Goal: Task Accomplishment & Management: Use online tool/utility

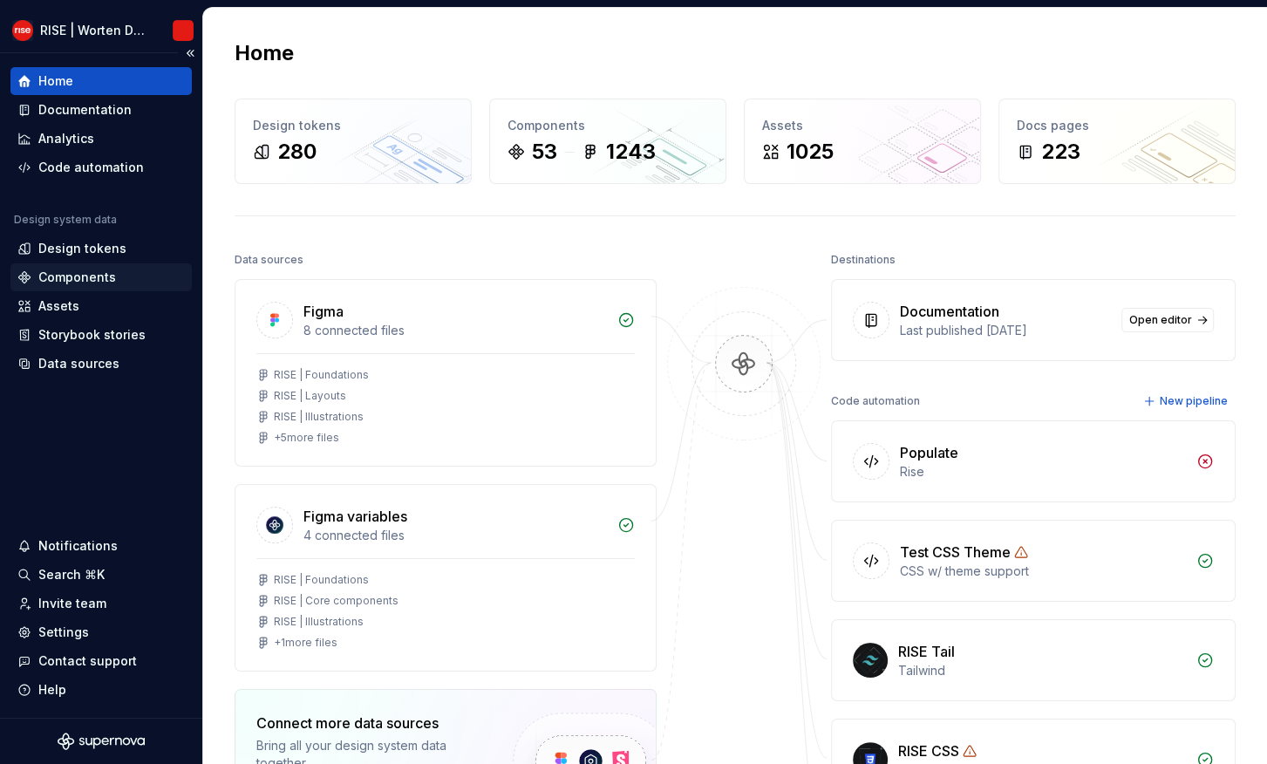
click at [62, 277] on div "Components" at bounding box center [77, 277] width 78 height 17
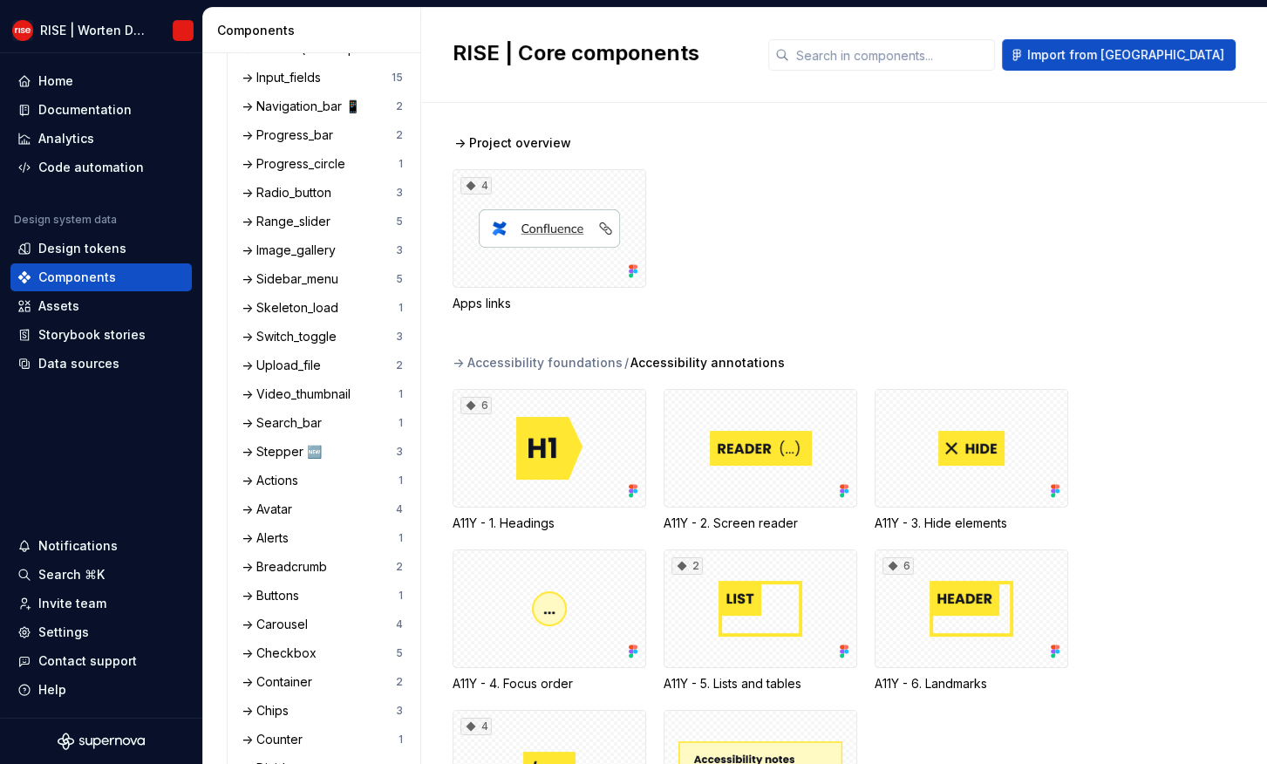
scroll to position [743, 0]
click at [297, 592] on div "-> Buttons" at bounding box center [274, 595] width 65 height 17
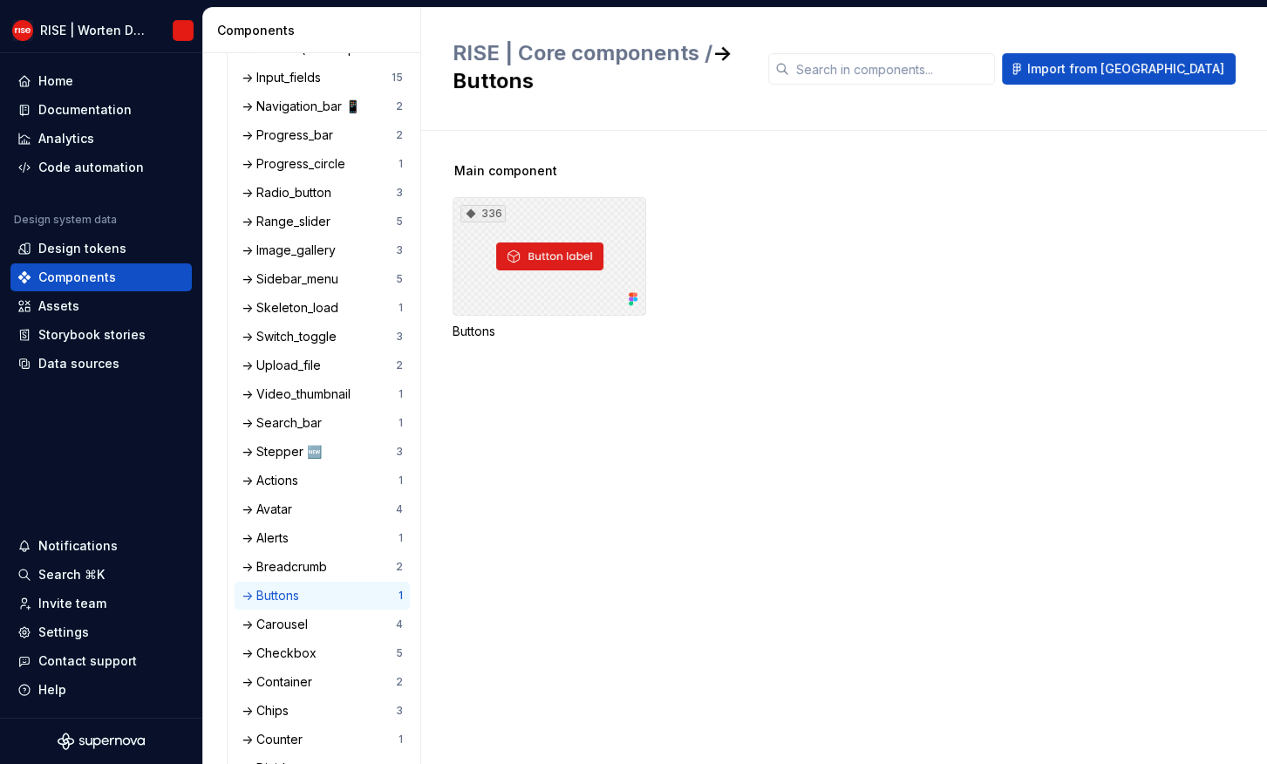
click at [543, 264] on div "336" at bounding box center [550, 256] width 194 height 119
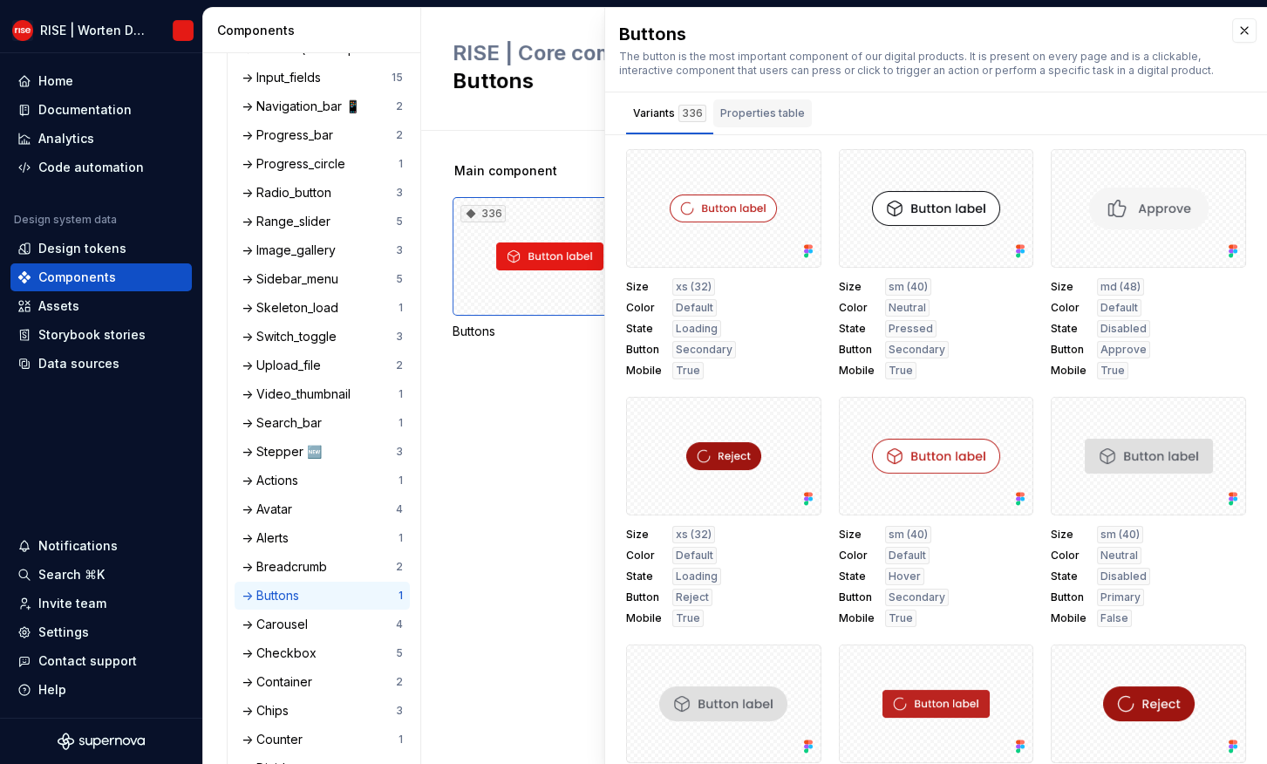
click at [760, 117] on div "Properties table" at bounding box center [762, 113] width 85 height 17
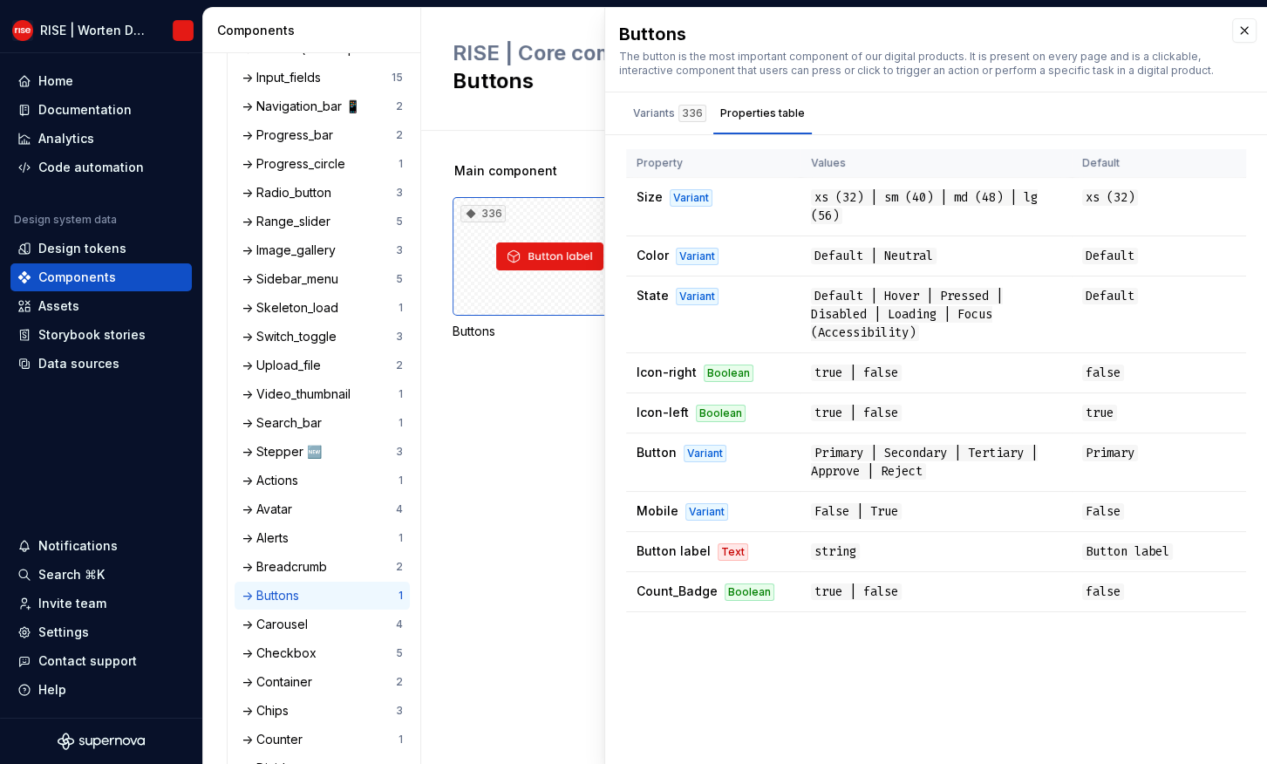
click at [541, 461] on div "Main component 336 Buttons" at bounding box center [860, 447] width 815 height 633
click at [1248, 32] on button "button" at bounding box center [1244, 30] width 24 height 24
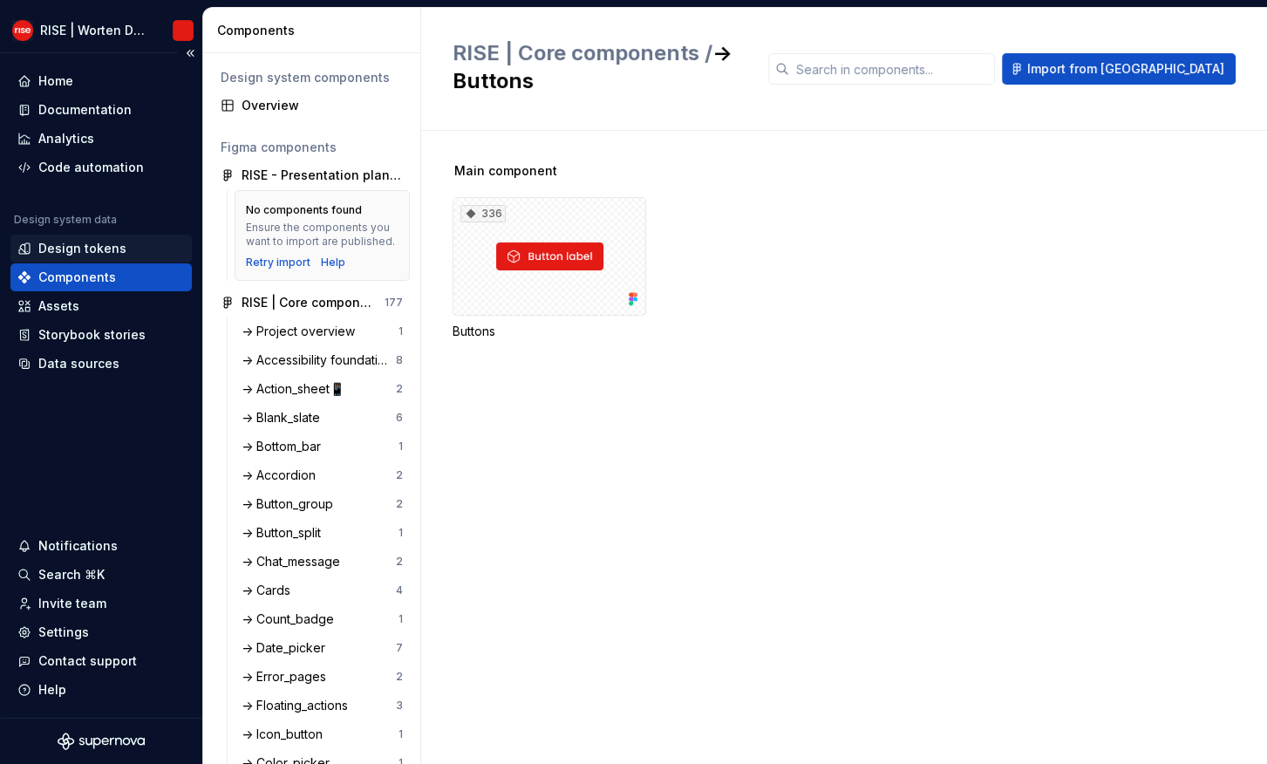
click at [71, 248] on div "Design tokens" at bounding box center [82, 248] width 88 height 17
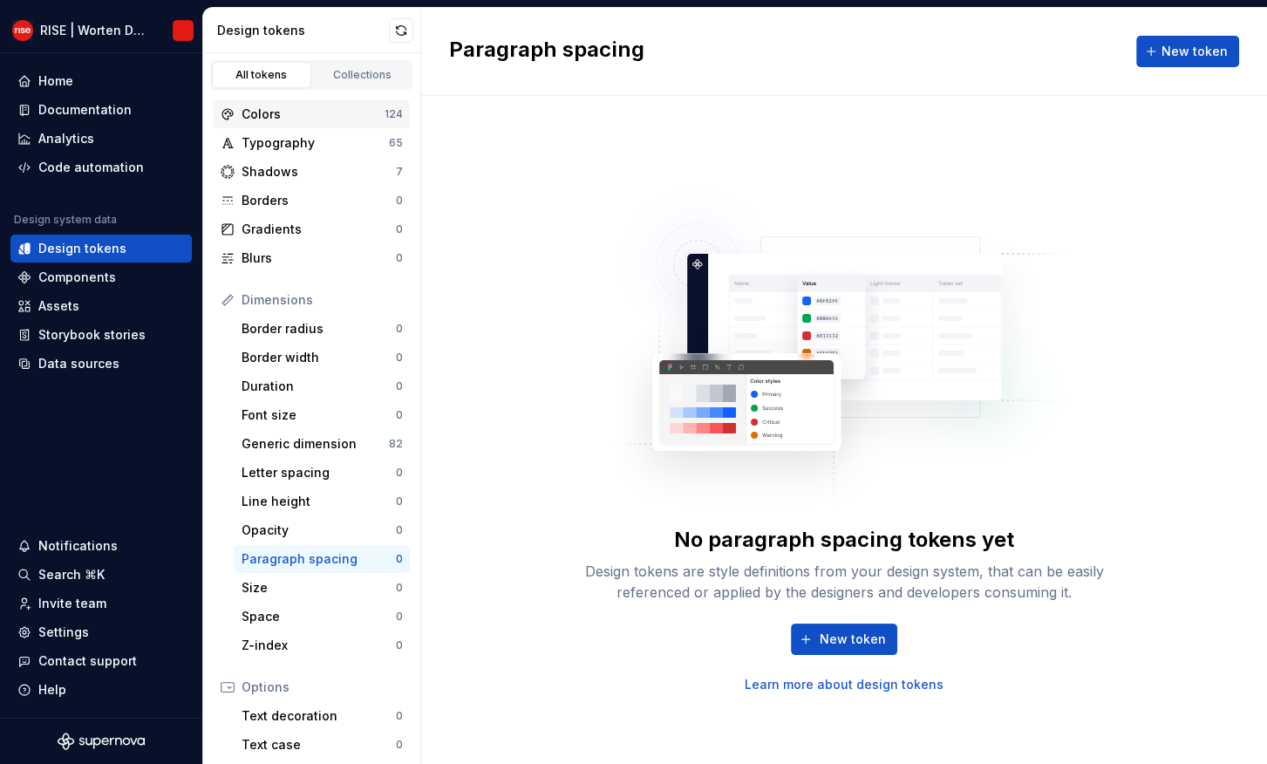
click at [276, 114] on div "Colors" at bounding box center [313, 114] width 143 height 17
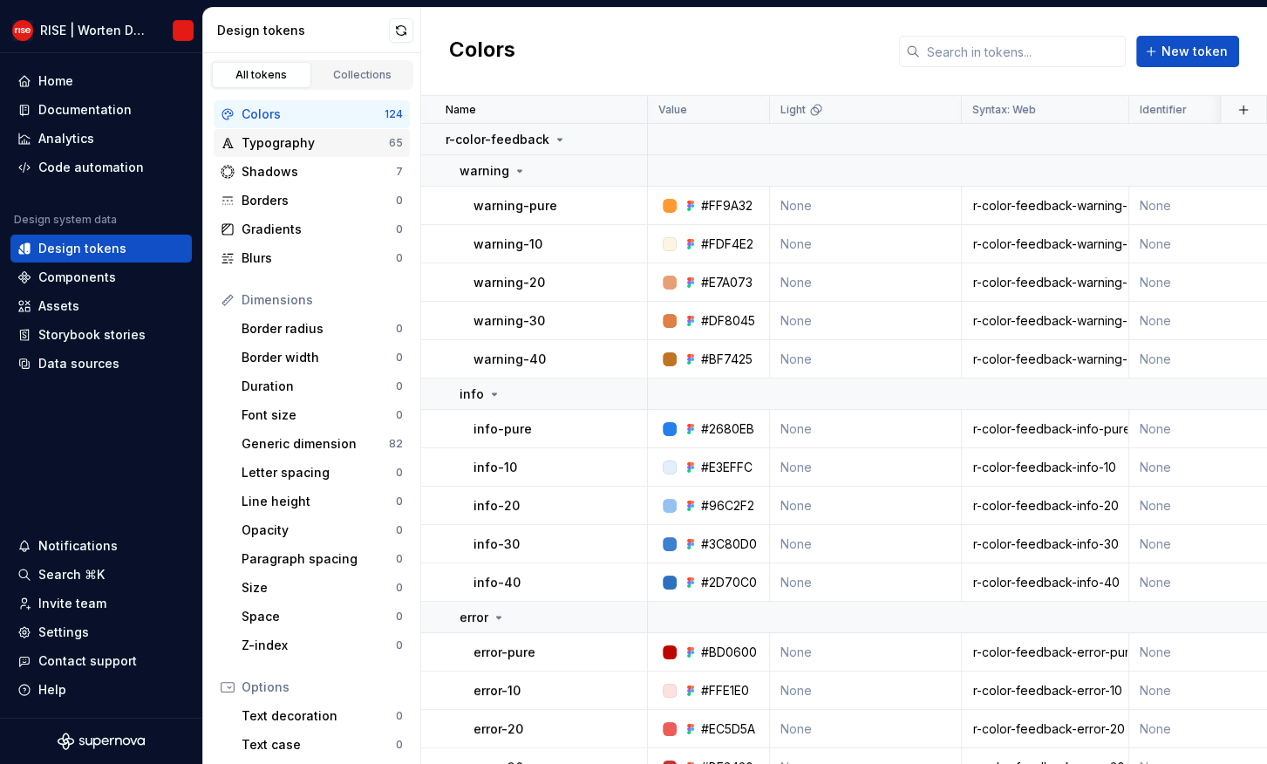
click at [311, 143] on div "Typography" at bounding box center [315, 142] width 147 height 17
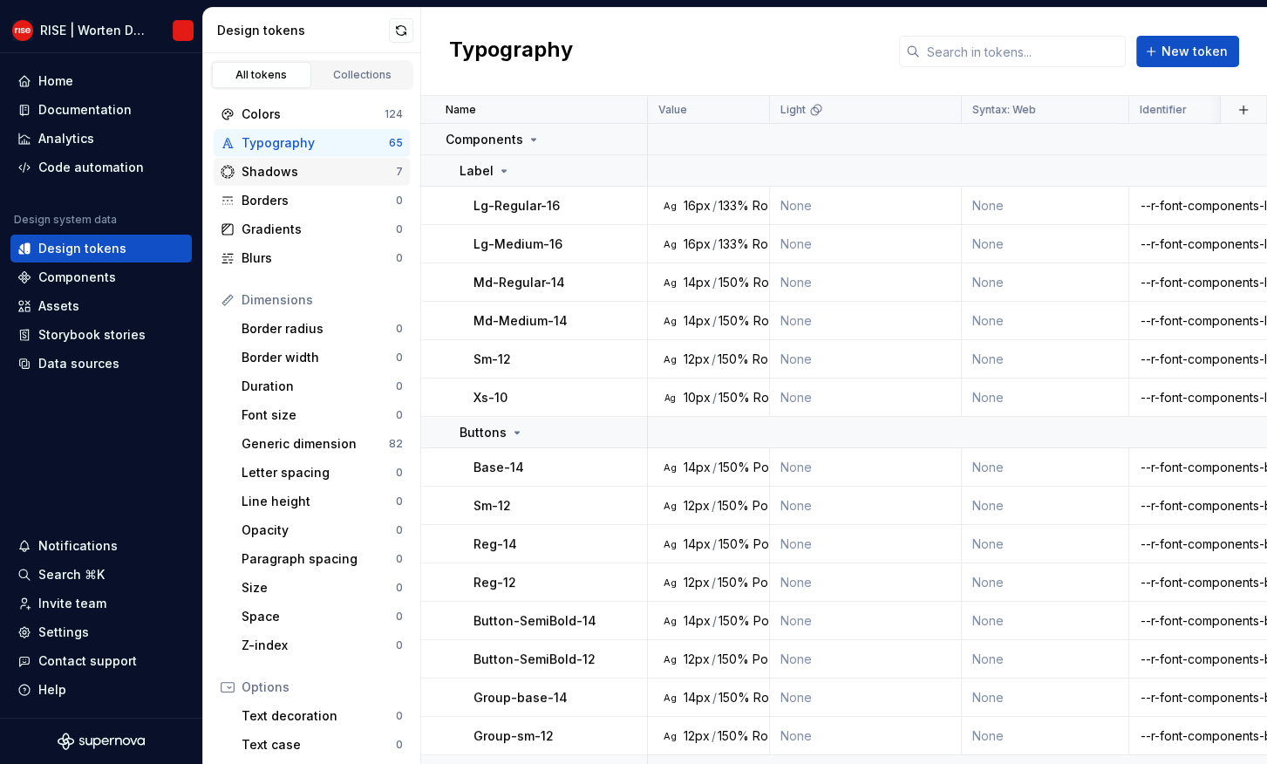
click at [286, 172] on div "Shadows" at bounding box center [319, 171] width 154 height 17
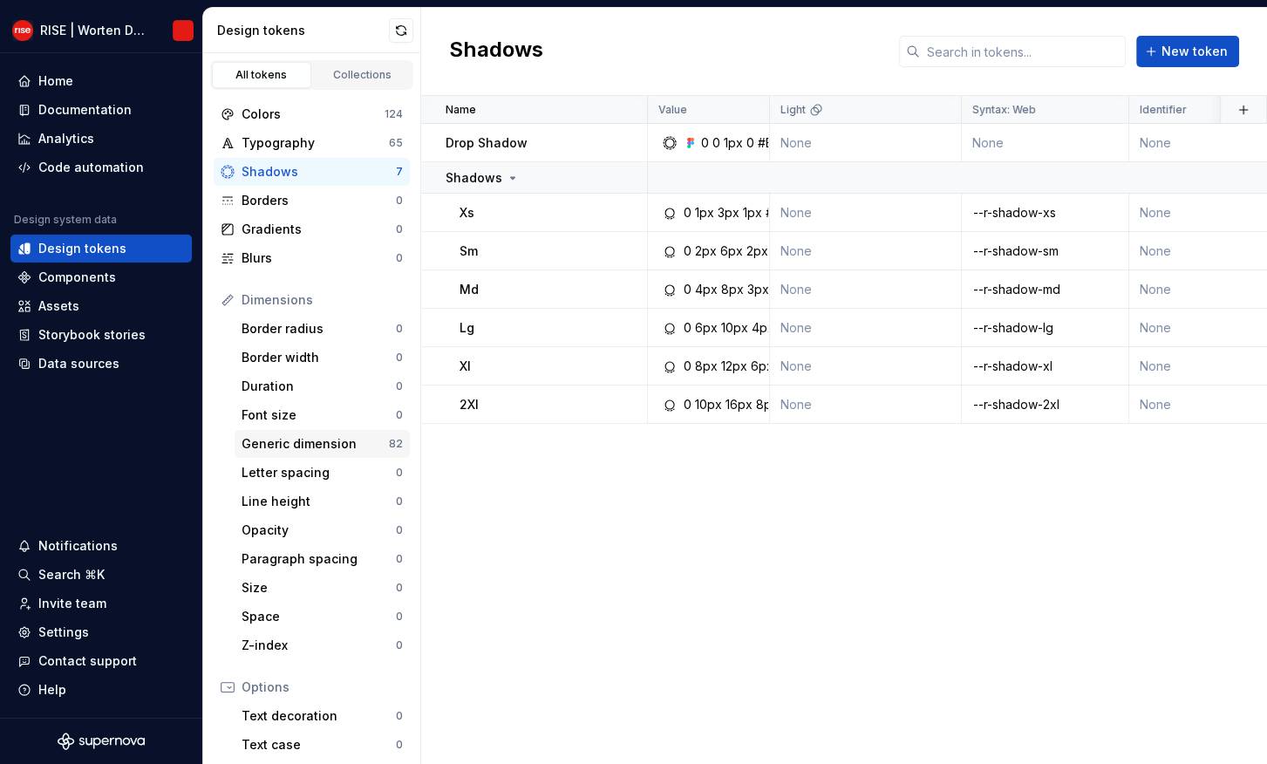
click at [322, 443] on div "Generic dimension" at bounding box center [315, 443] width 147 height 17
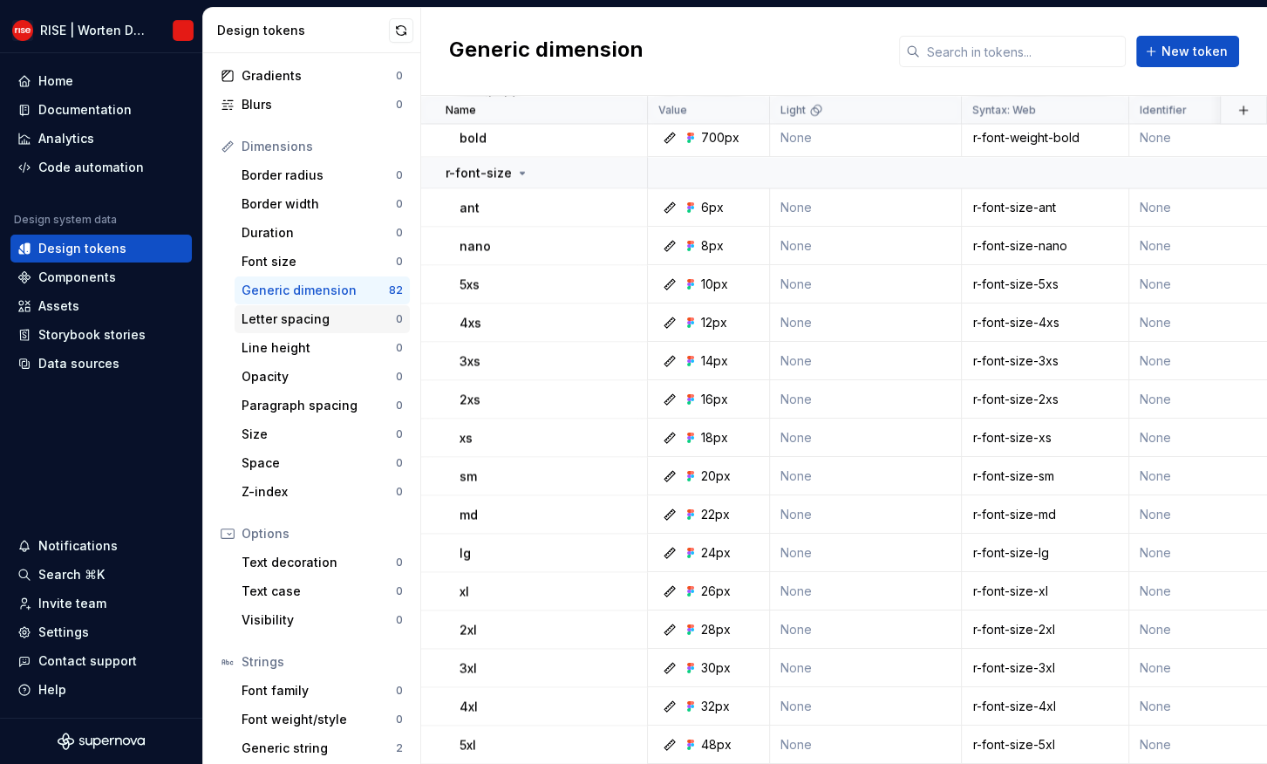
scroll to position [190, 0]
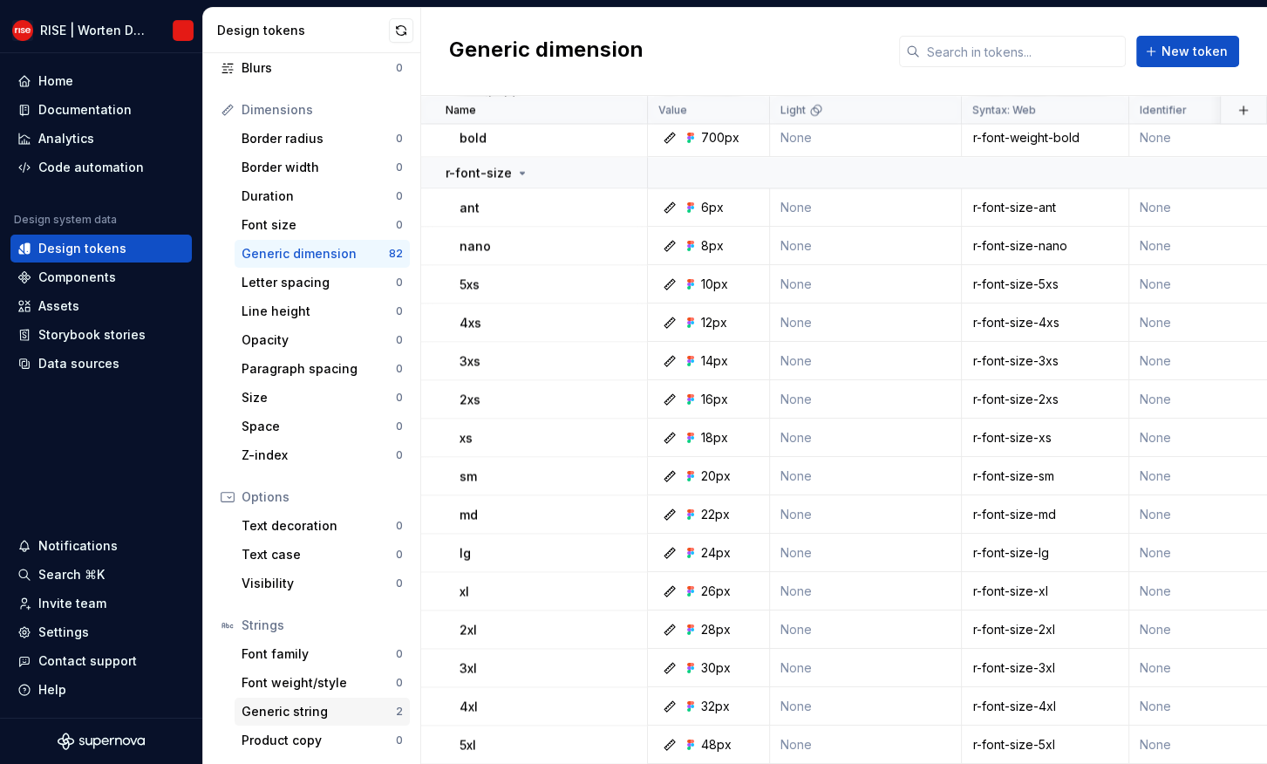
click at [331, 709] on div "Generic string" at bounding box center [319, 711] width 154 height 17
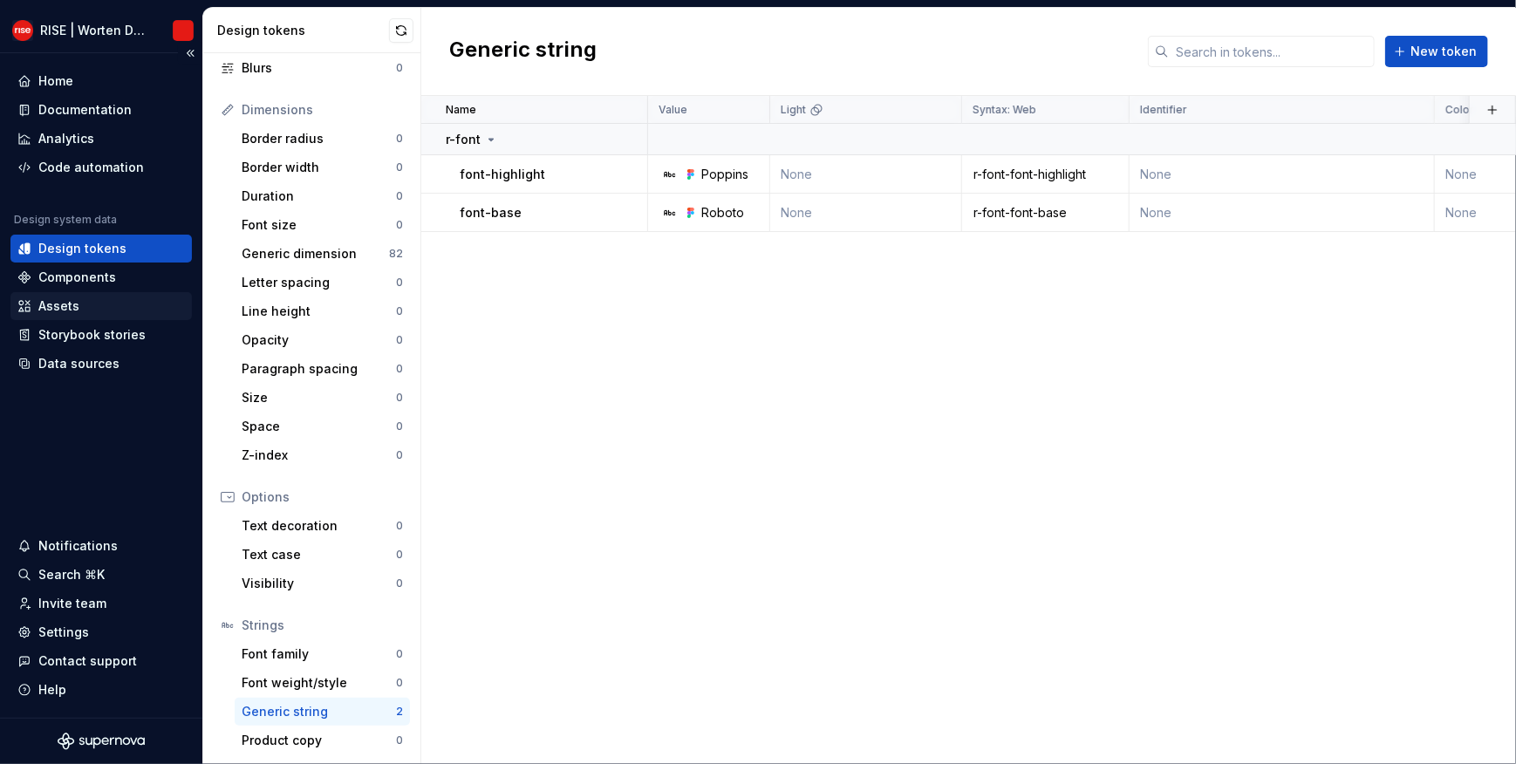
click at [66, 304] on div "Assets" at bounding box center [58, 305] width 41 height 17
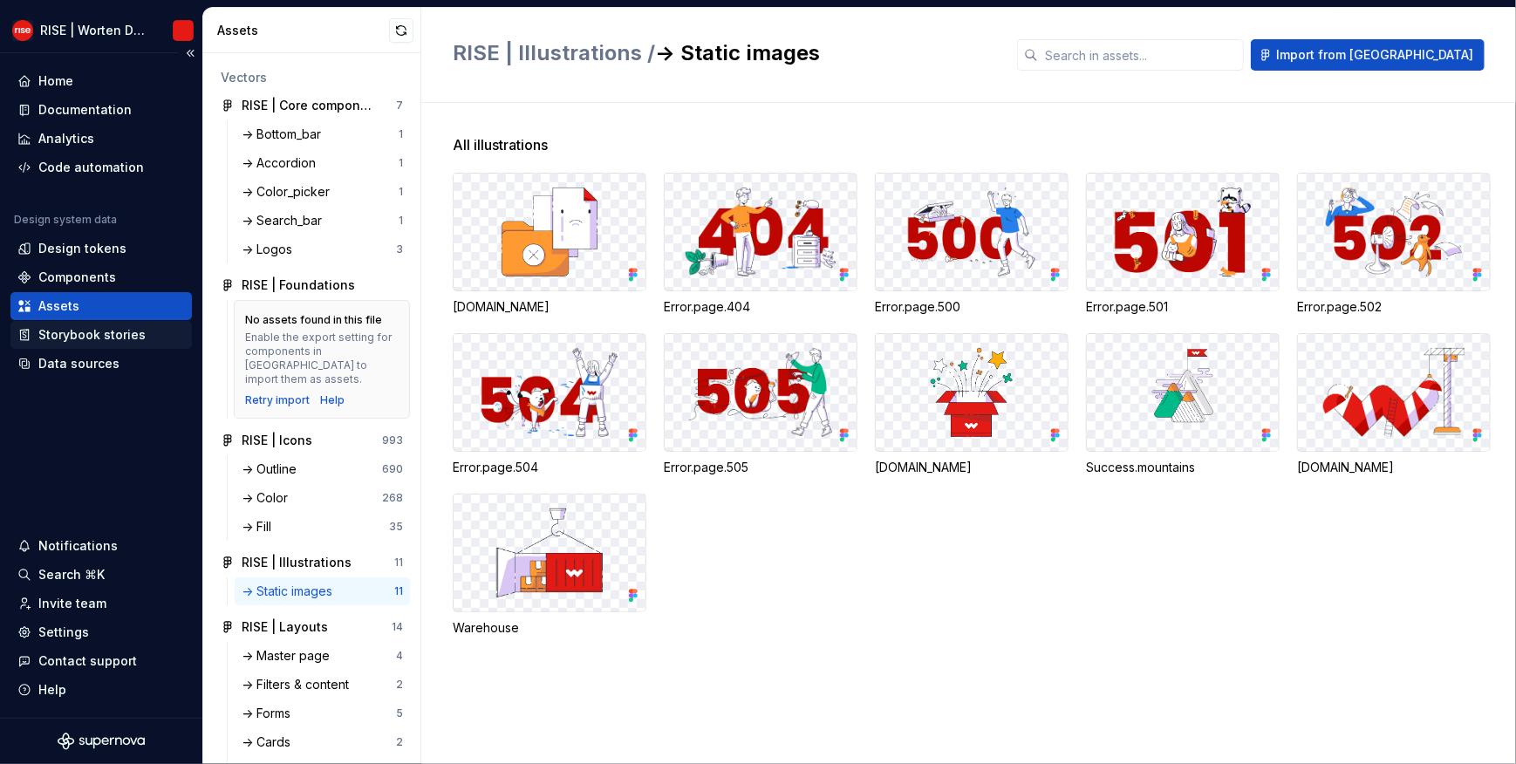
click at [75, 342] on div "Storybook stories" at bounding box center [91, 334] width 107 height 17
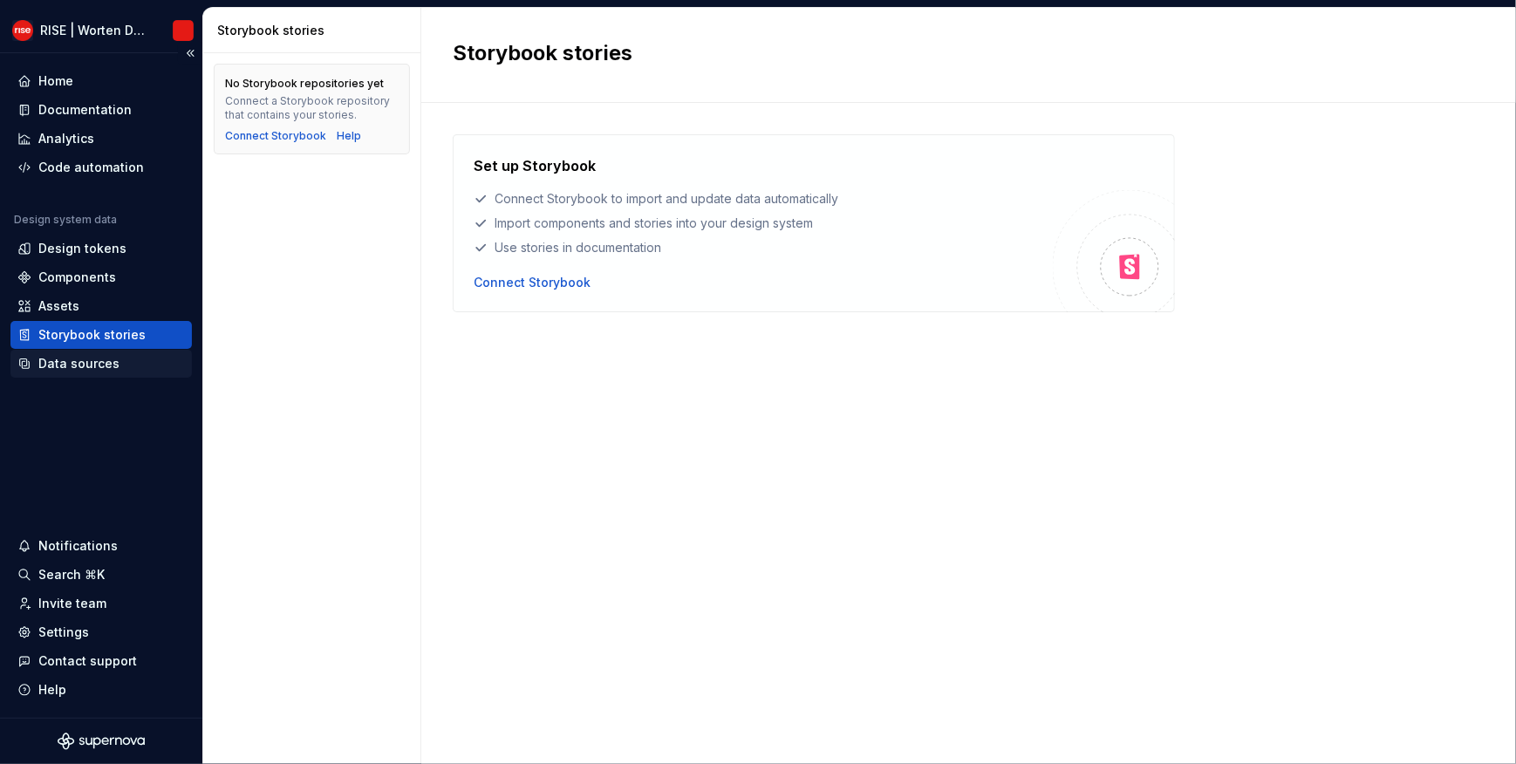
click at [79, 363] on div "Data sources" at bounding box center [78, 363] width 81 height 17
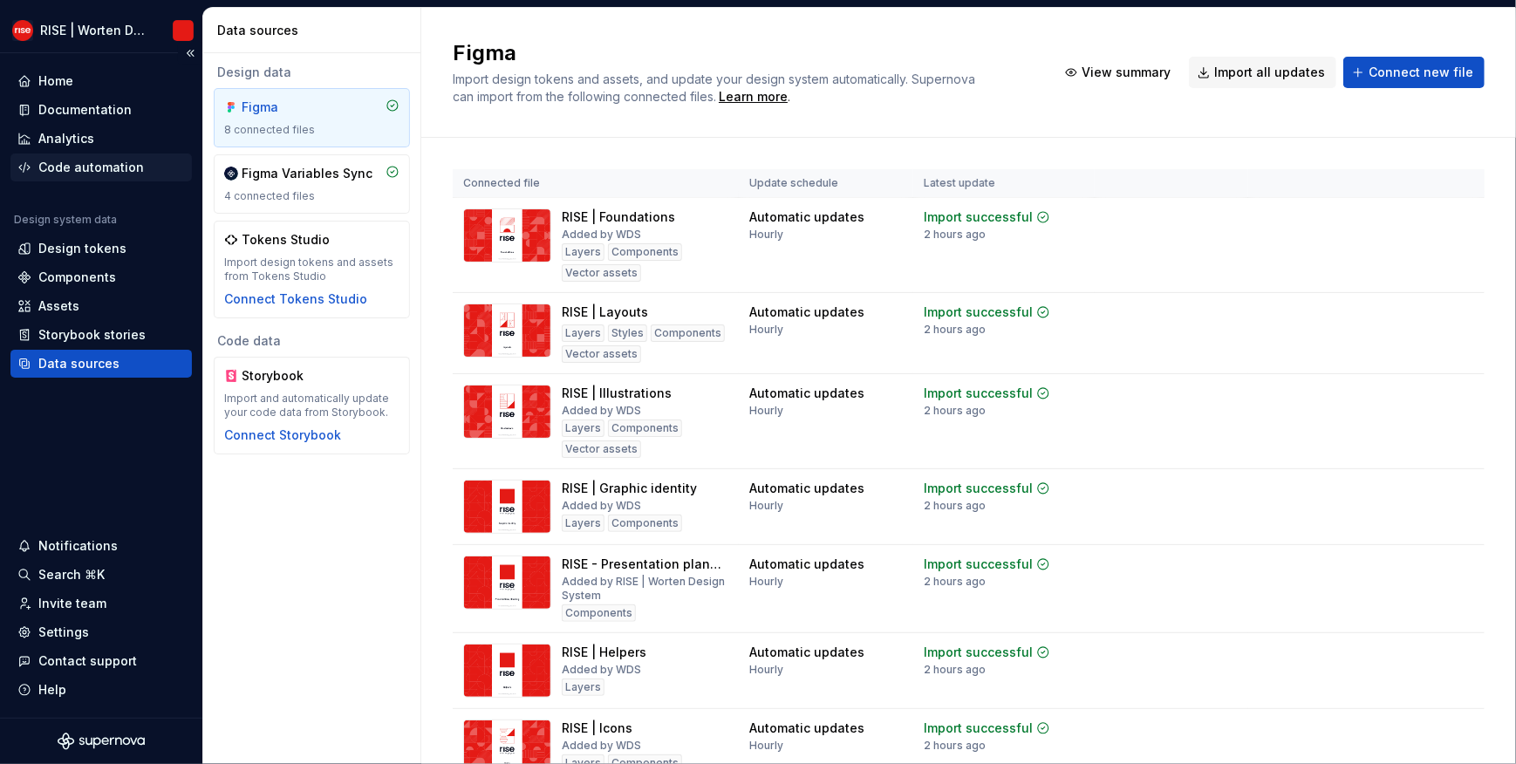
click at [76, 166] on div "Code automation" at bounding box center [91, 167] width 106 height 17
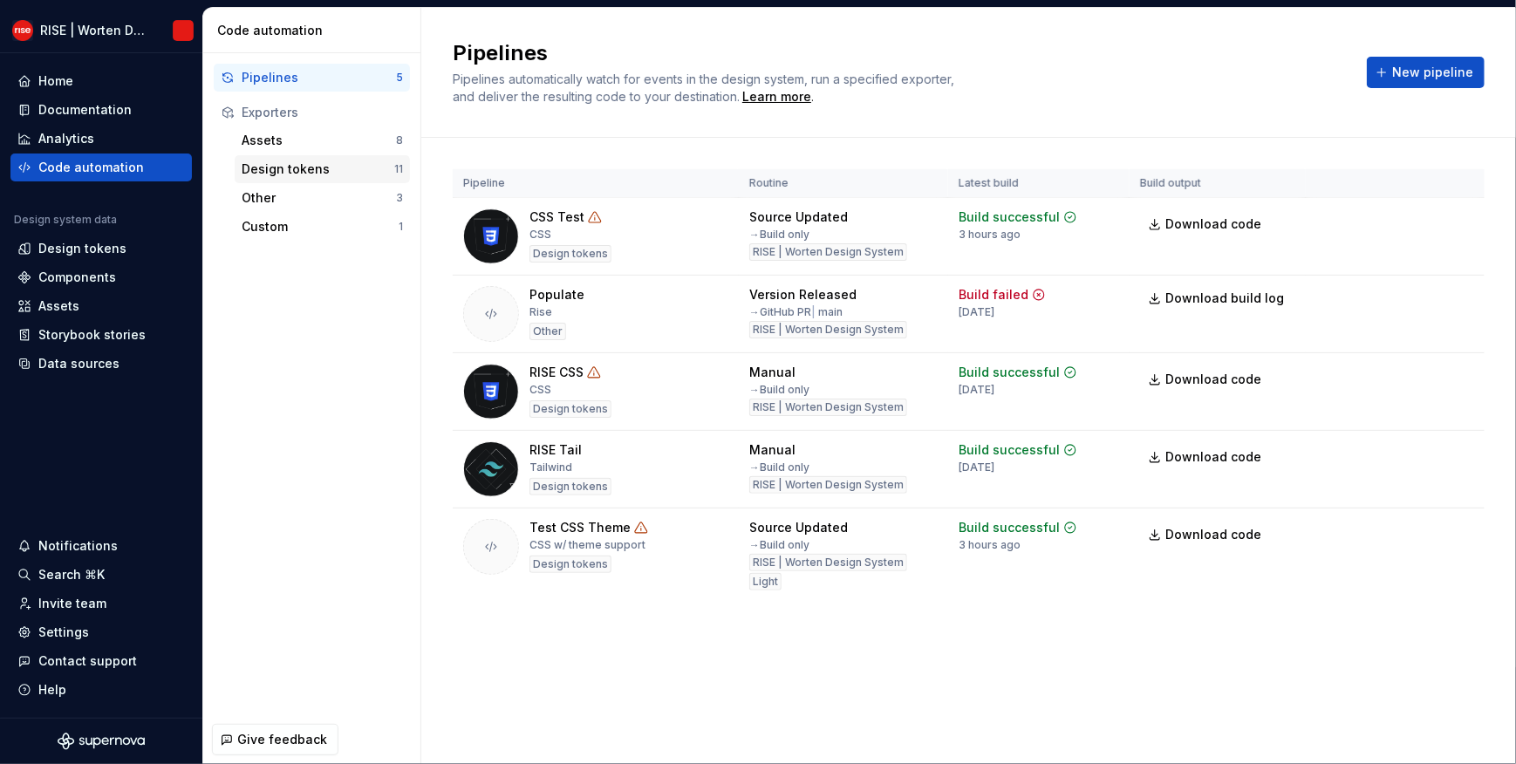
click at [274, 169] on div "Design tokens" at bounding box center [318, 168] width 153 height 17
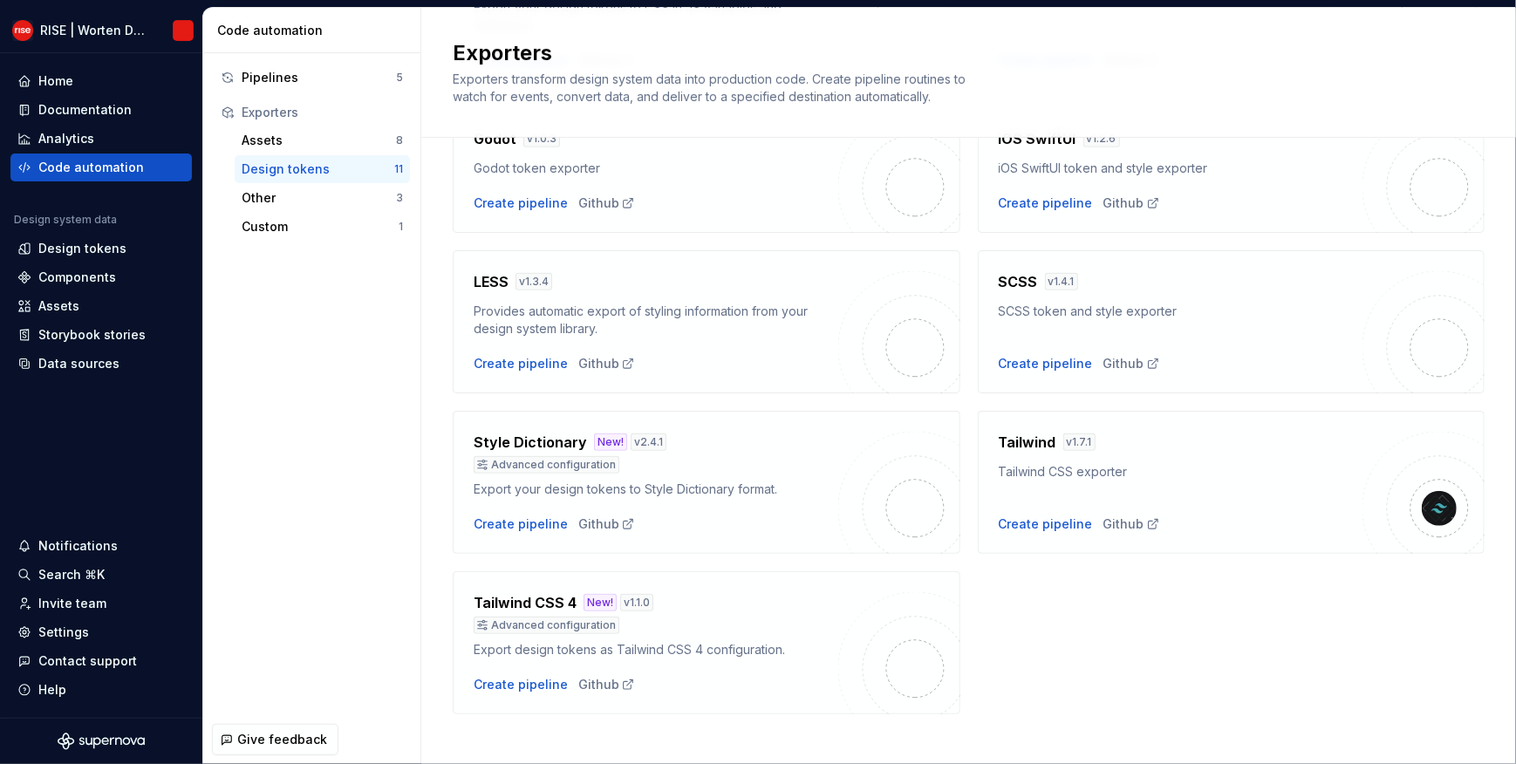
scroll to position [458, 0]
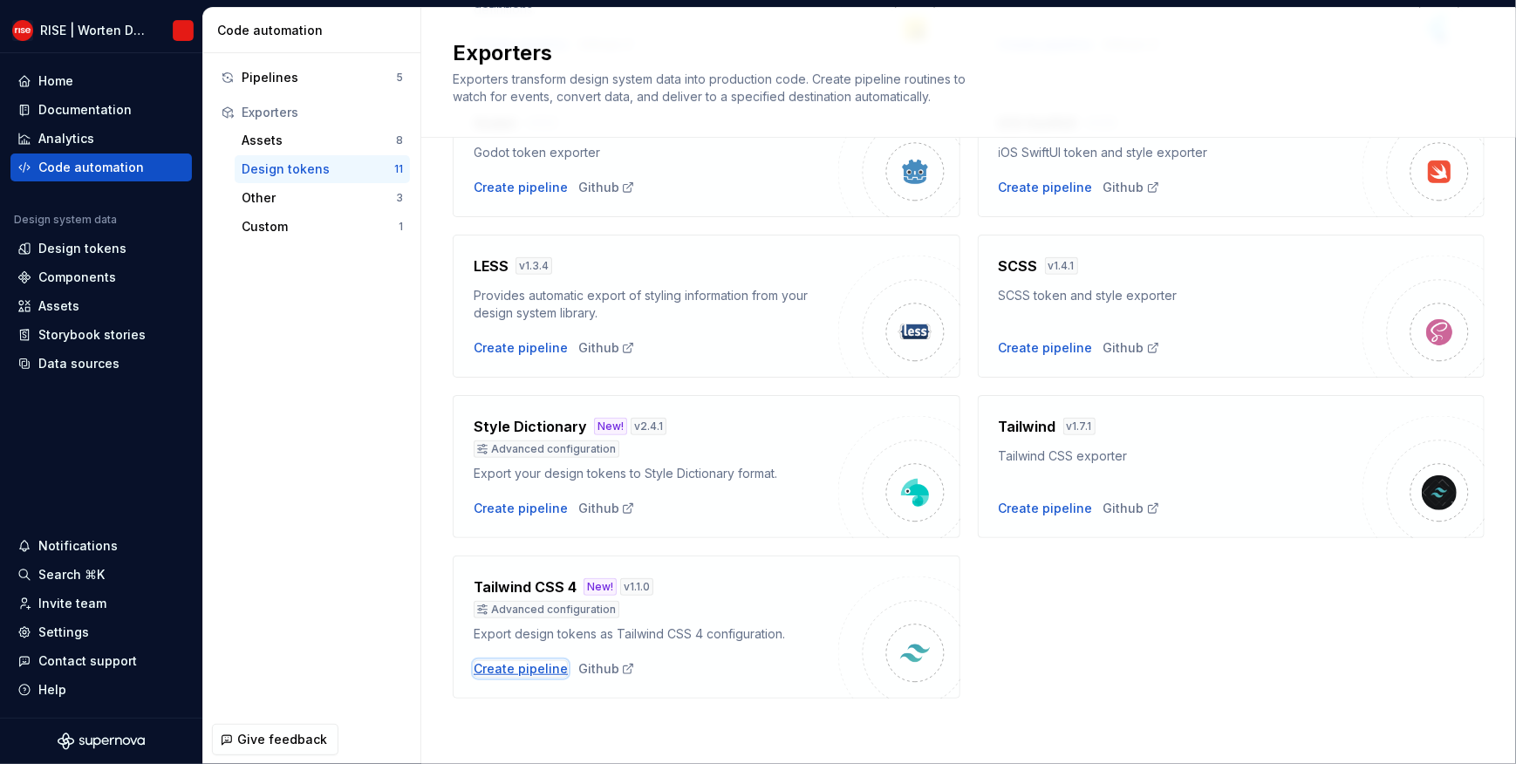
click at [533, 670] on div "Create pipeline" at bounding box center [521, 668] width 94 height 17
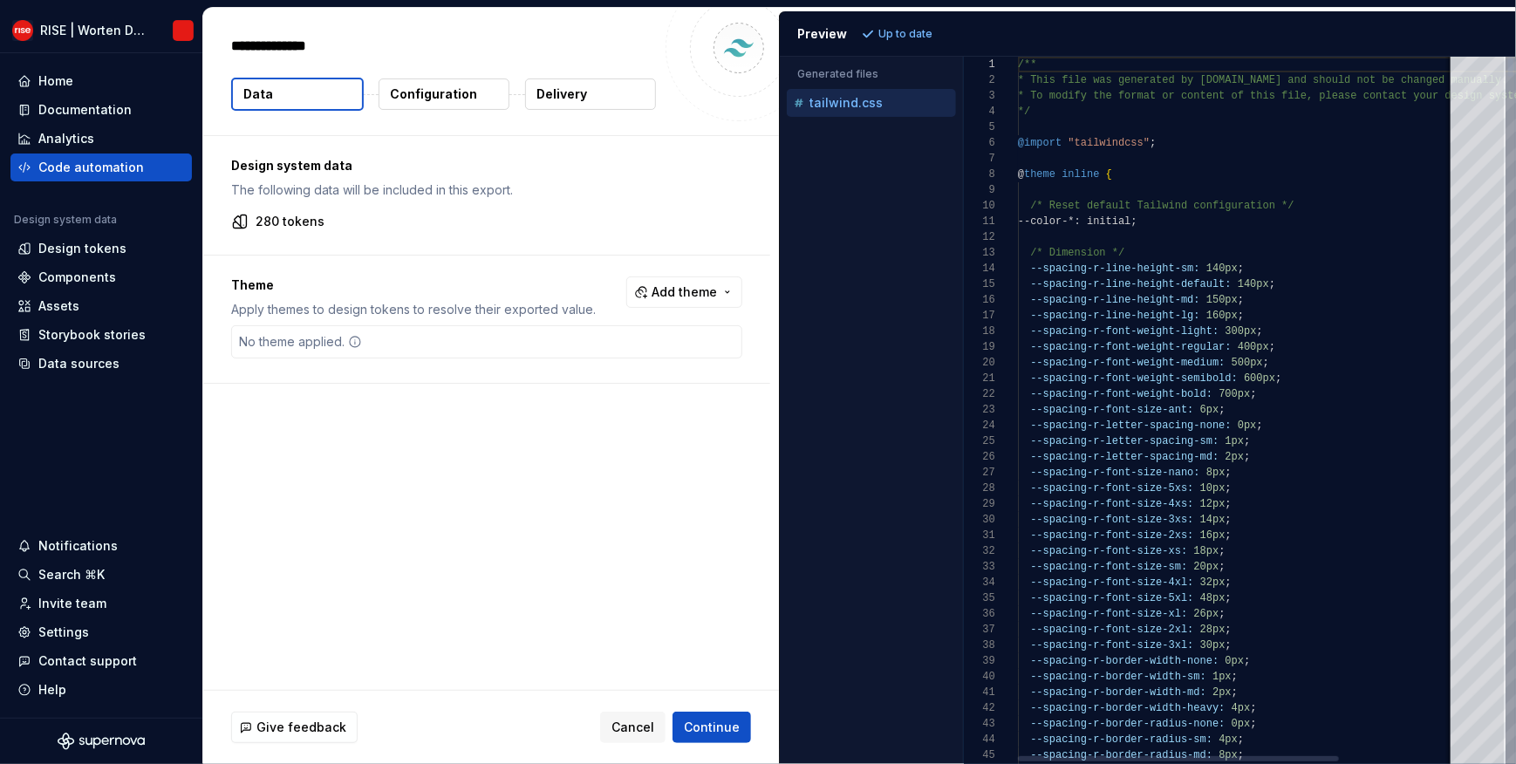
type textarea "*"
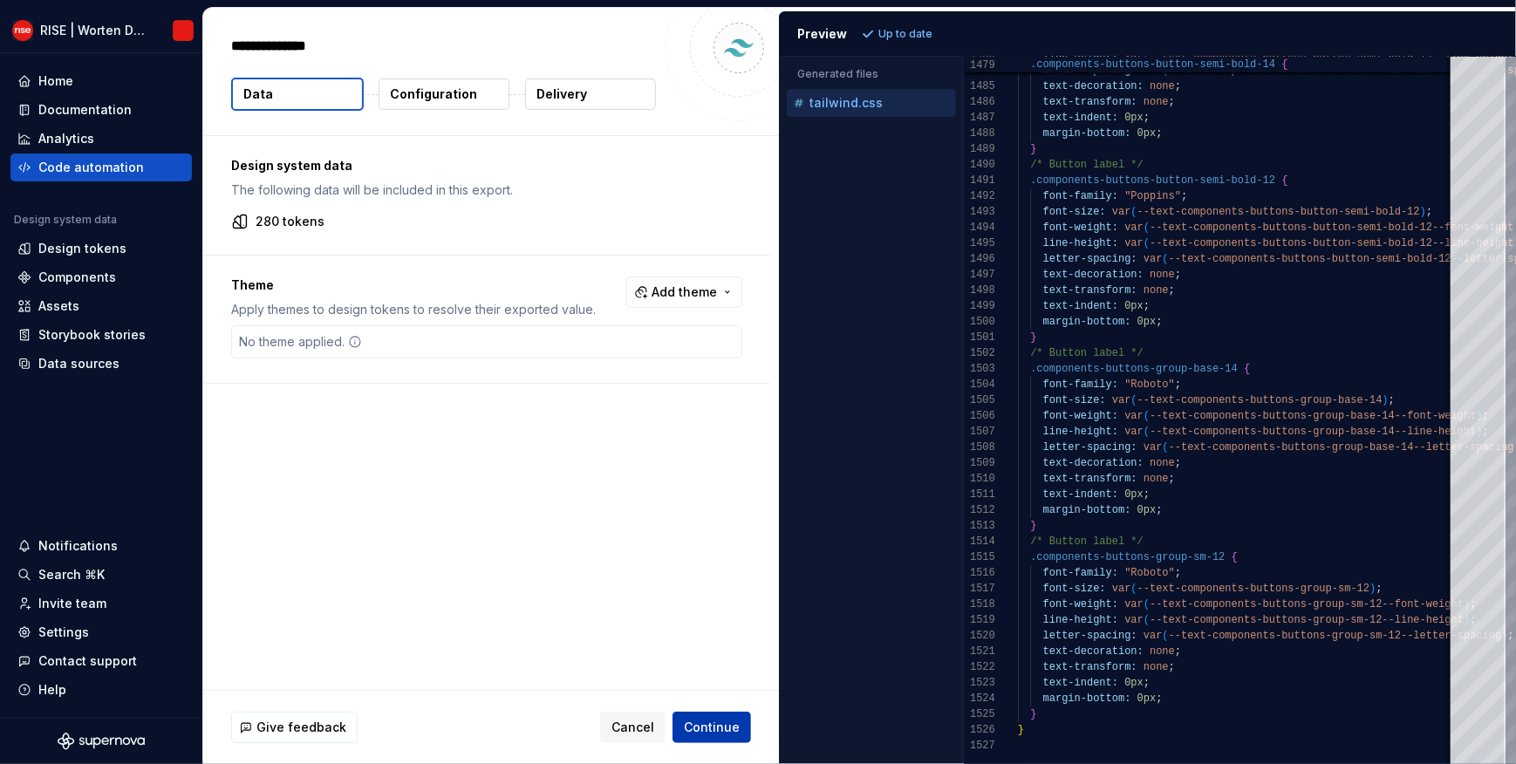
click at [716, 730] on span "Continue" at bounding box center [712, 727] width 56 height 17
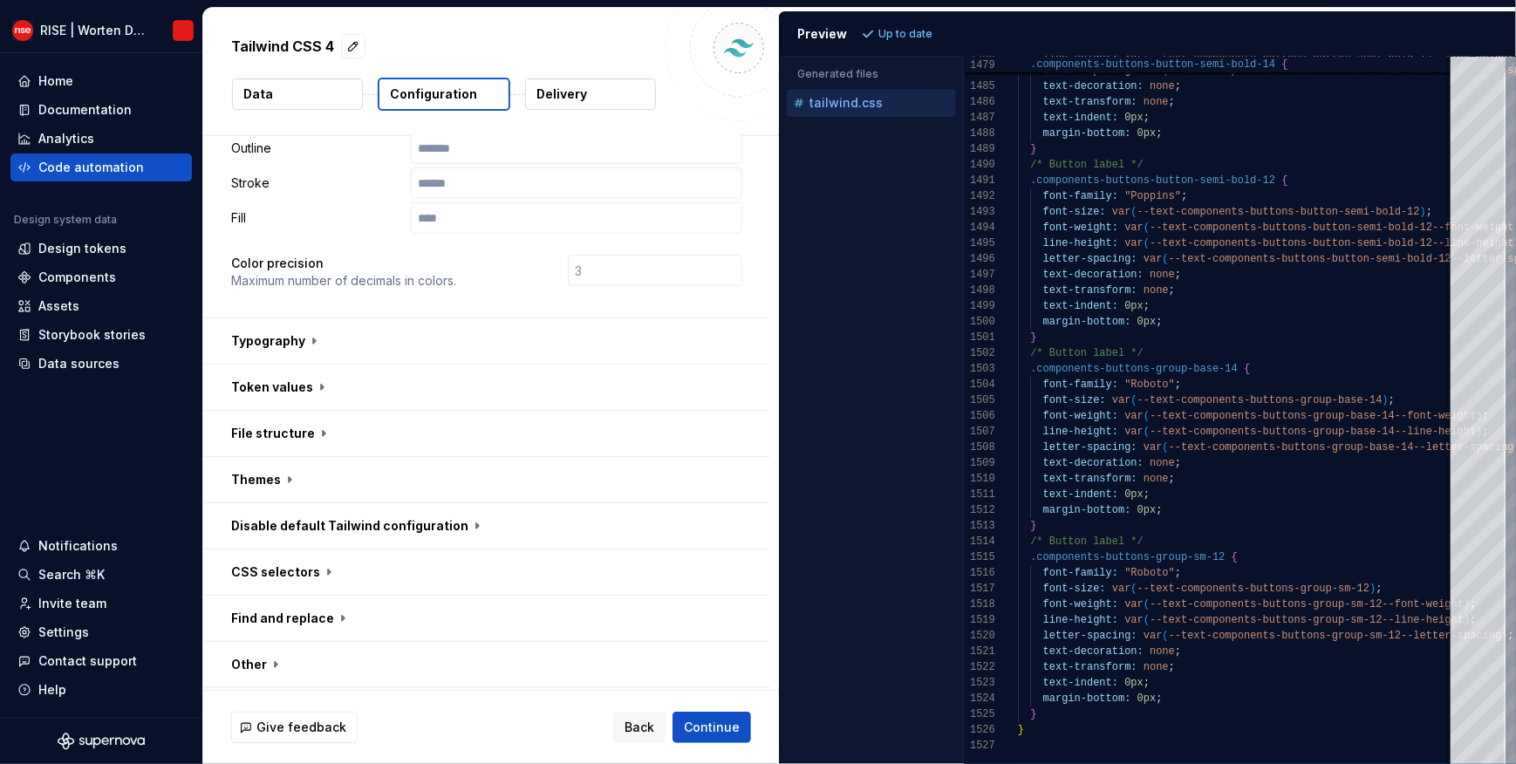
scroll to position [447, 0]
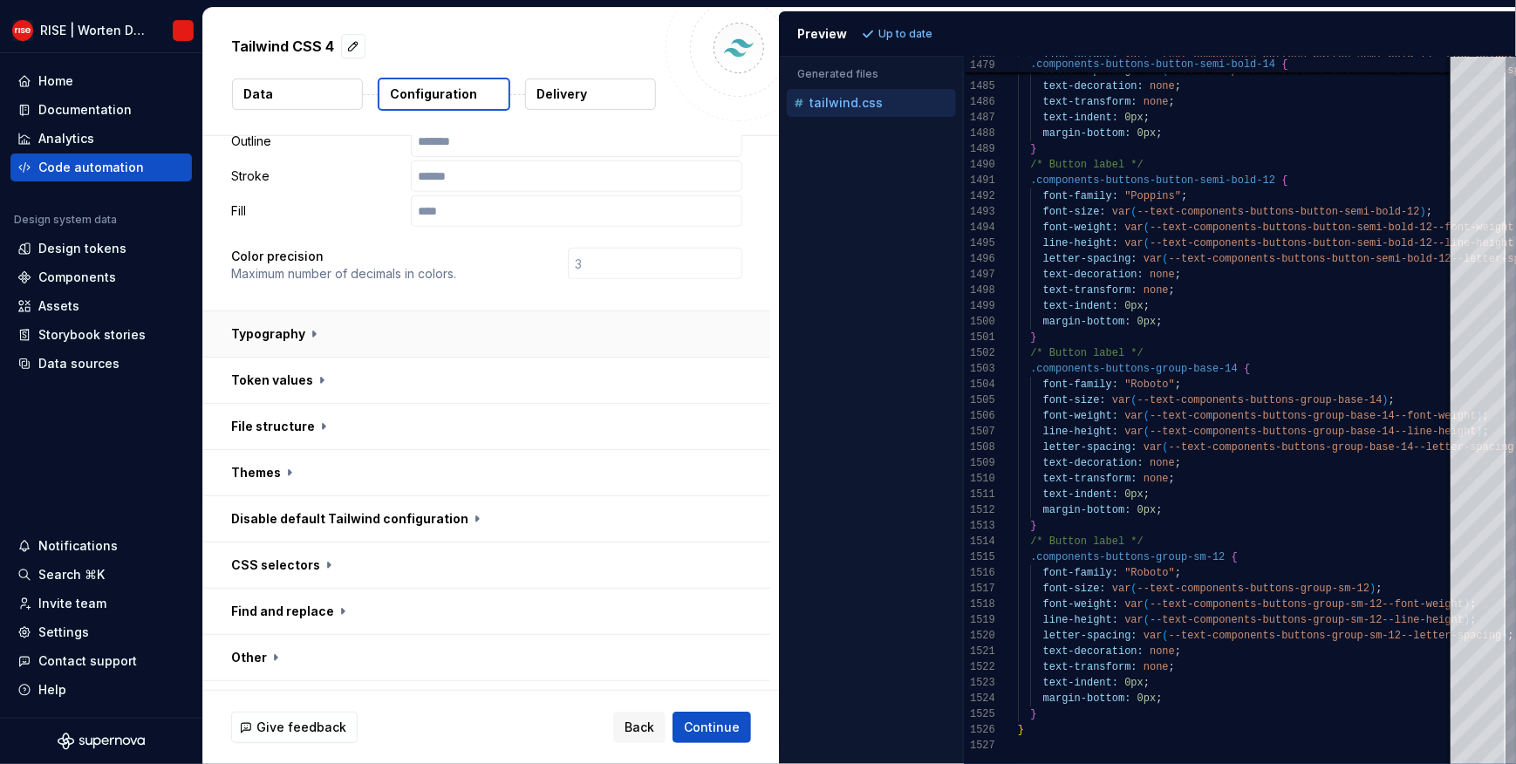
click at [310, 311] on button "button" at bounding box center [486, 333] width 567 height 45
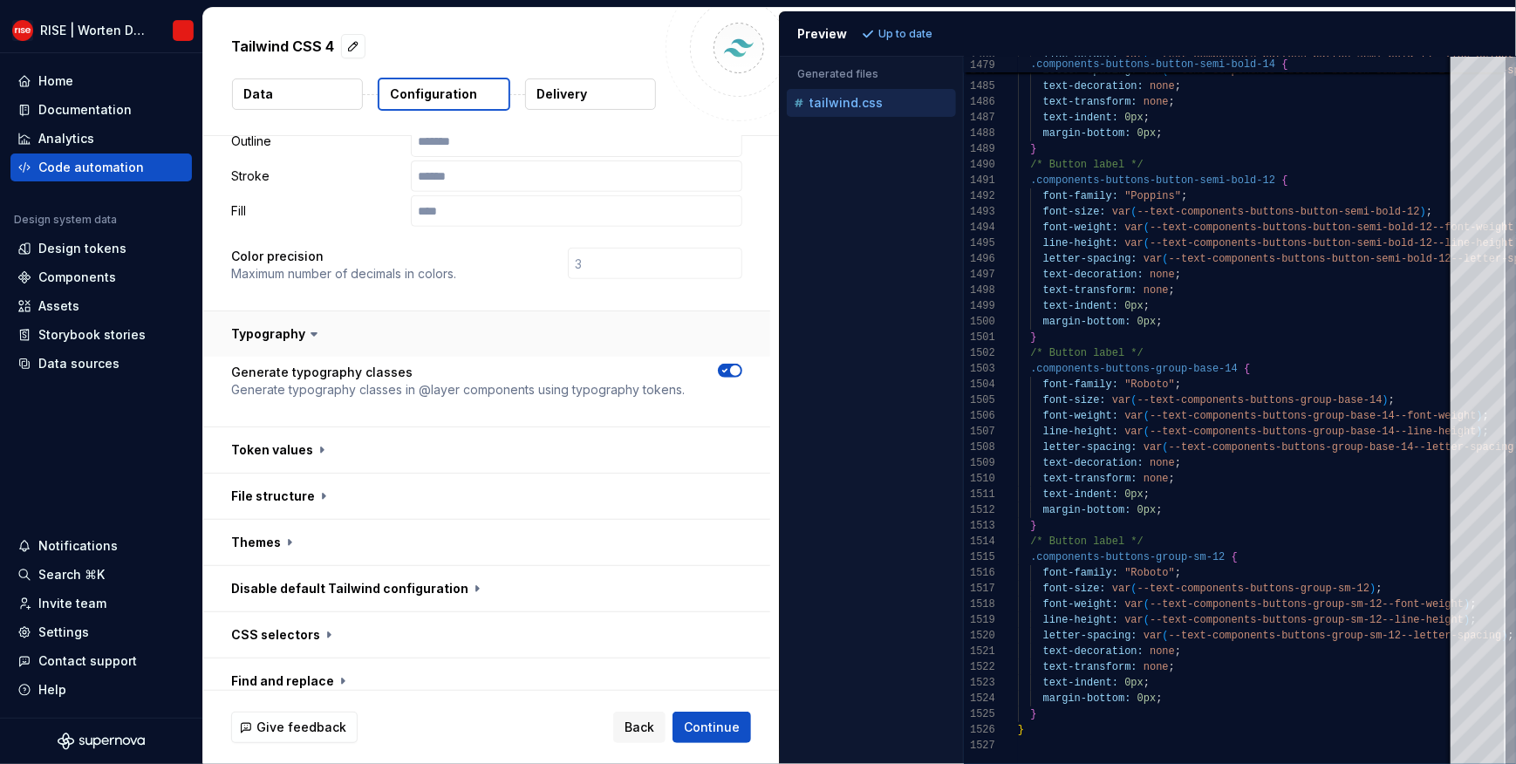
click at [310, 325] on icon at bounding box center [313, 333] width 17 height 17
click at [299, 311] on button "button" at bounding box center [486, 333] width 567 height 45
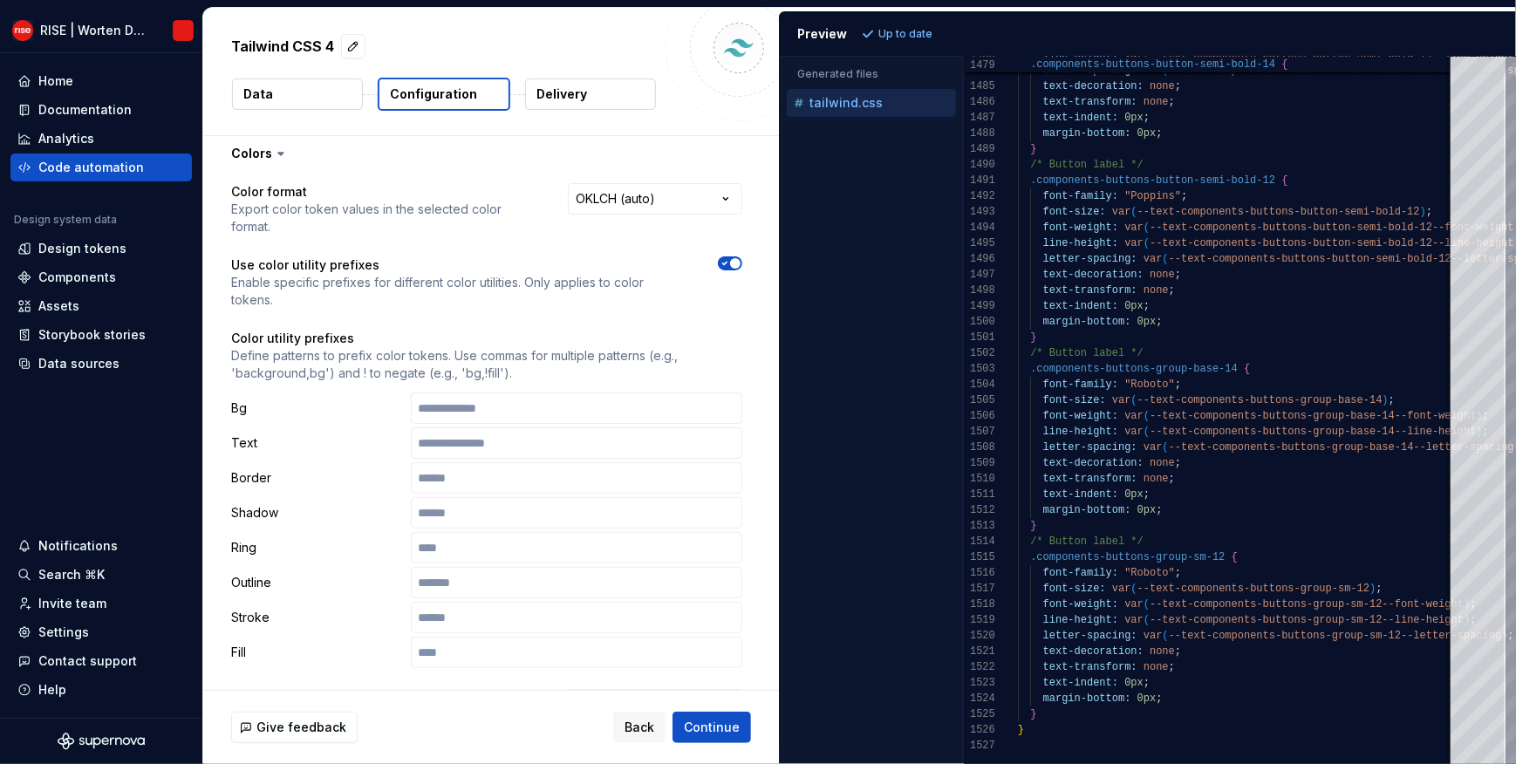
scroll to position [0, 0]
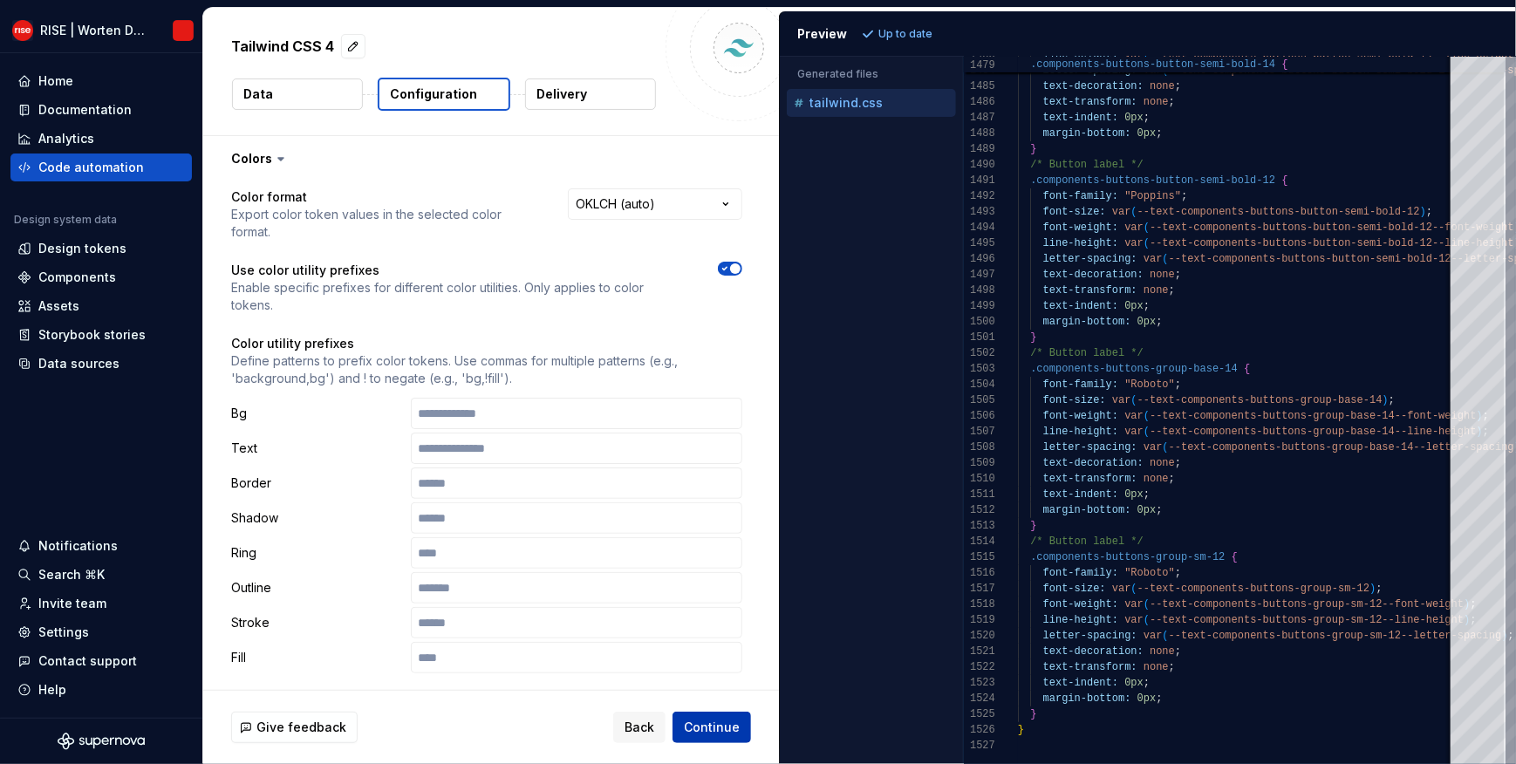
click at [718, 732] on span "Continue" at bounding box center [712, 727] width 56 height 17
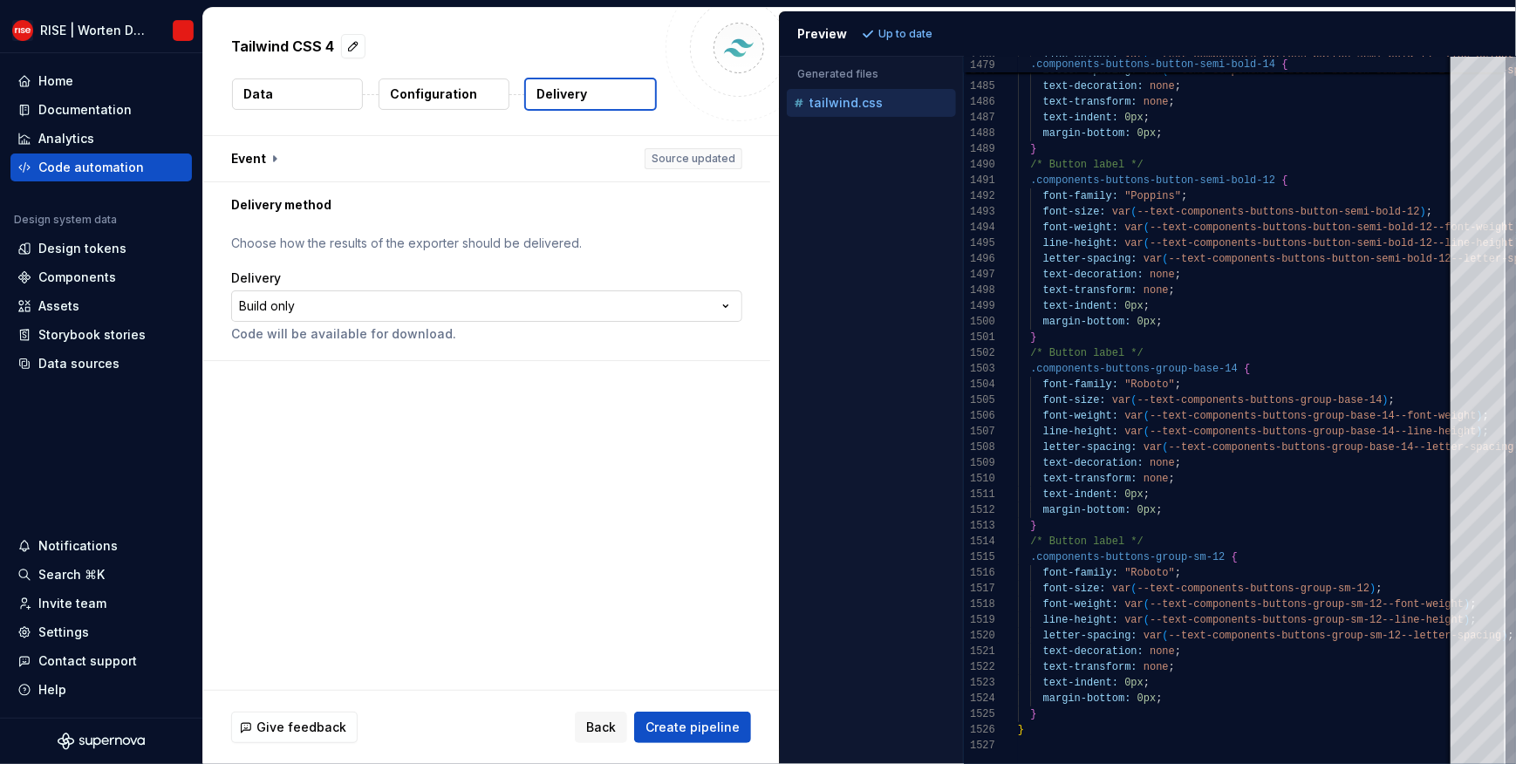
click at [295, 304] on html "**********" at bounding box center [758, 382] width 1516 height 764
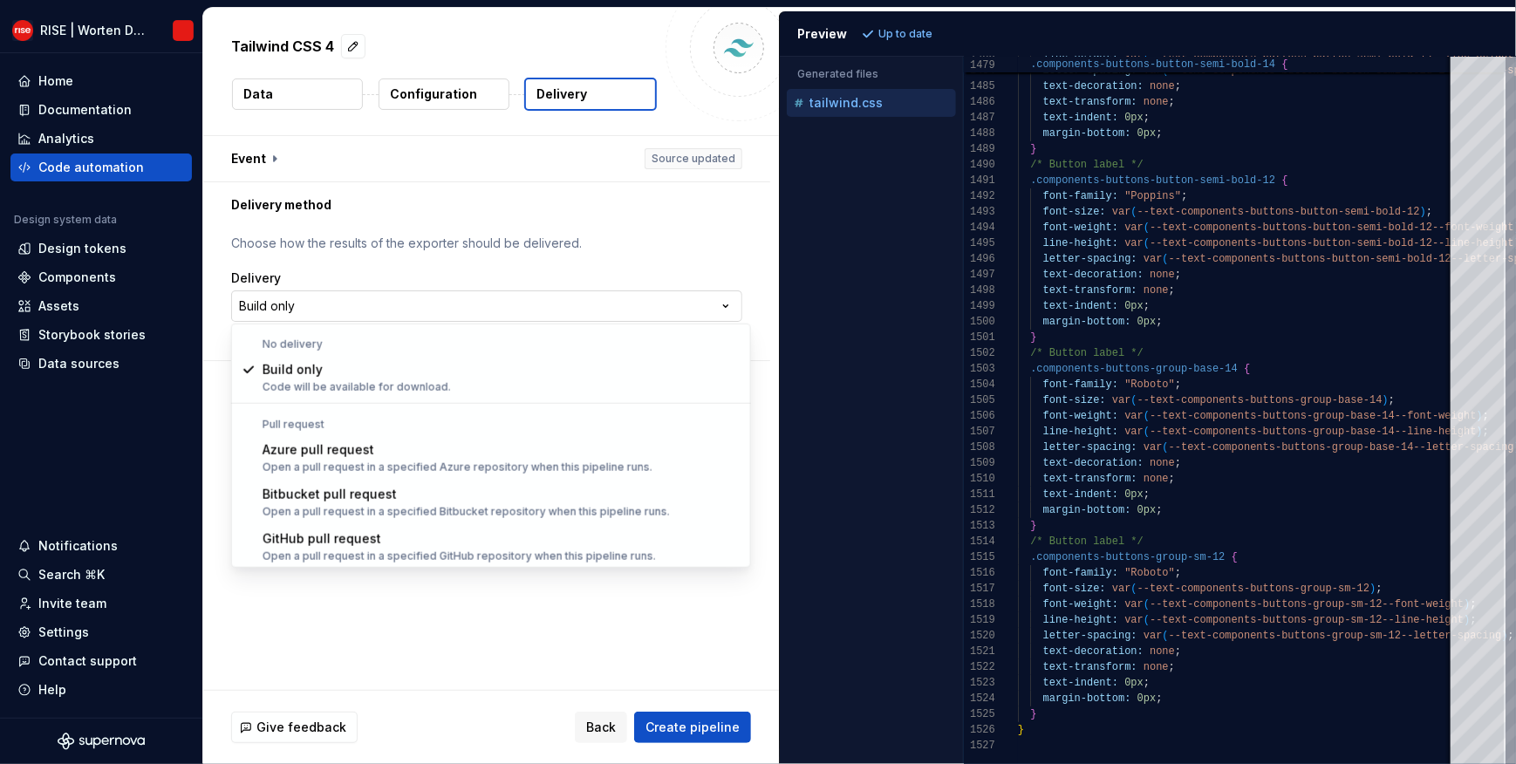
click at [295, 304] on html "**********" at bounding box center [758, 382] width 1516 height 764
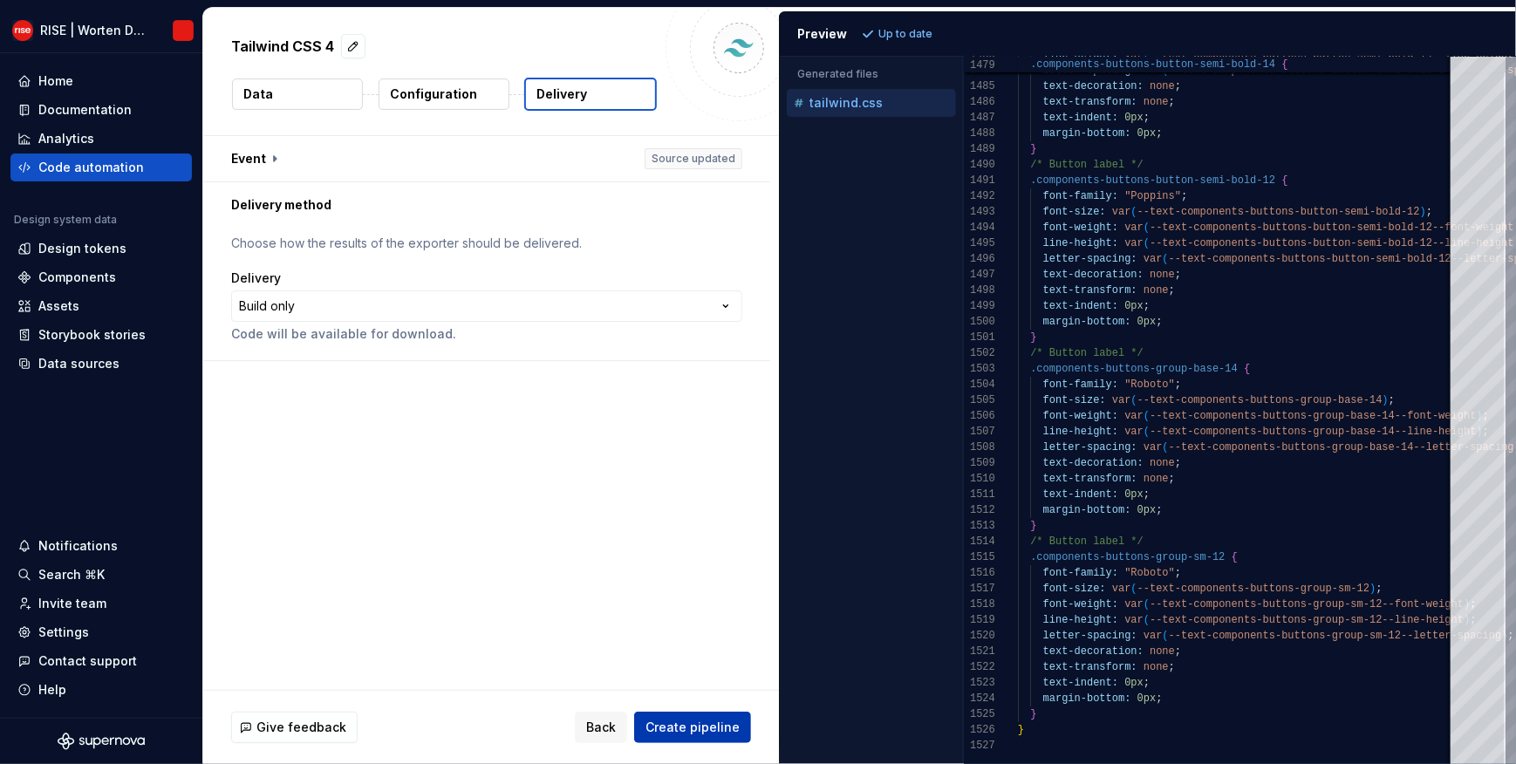
click at [705, 726] on span "Create pipeline" at bounding box center [692, 727] width 94 height 17
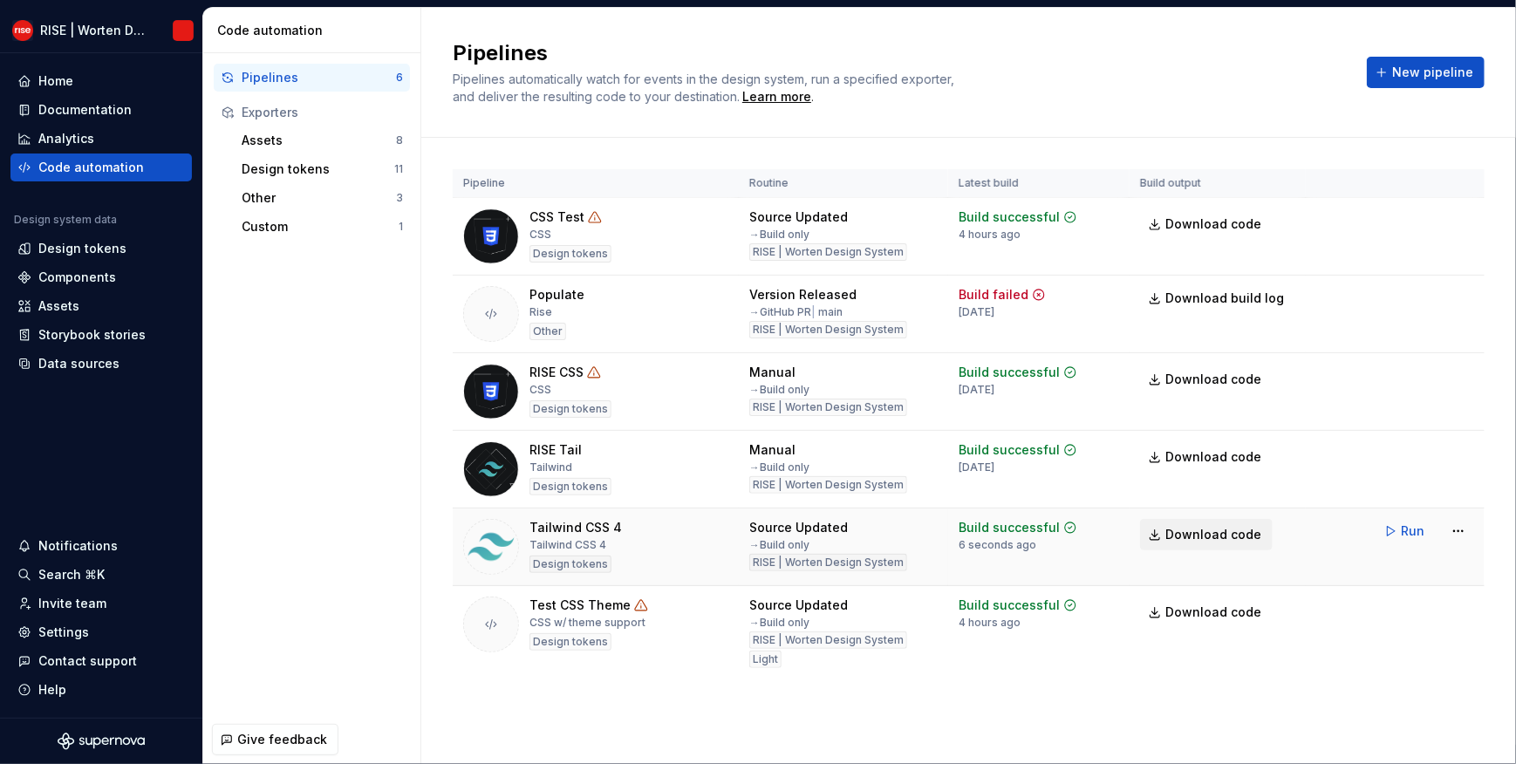
click at [1207, 531] on span "Download code" at bounding box center [1213, 534] width 96 height 17
click at [295, 200] on div "Other" at bounding box center [319, 197] width 154 height 17
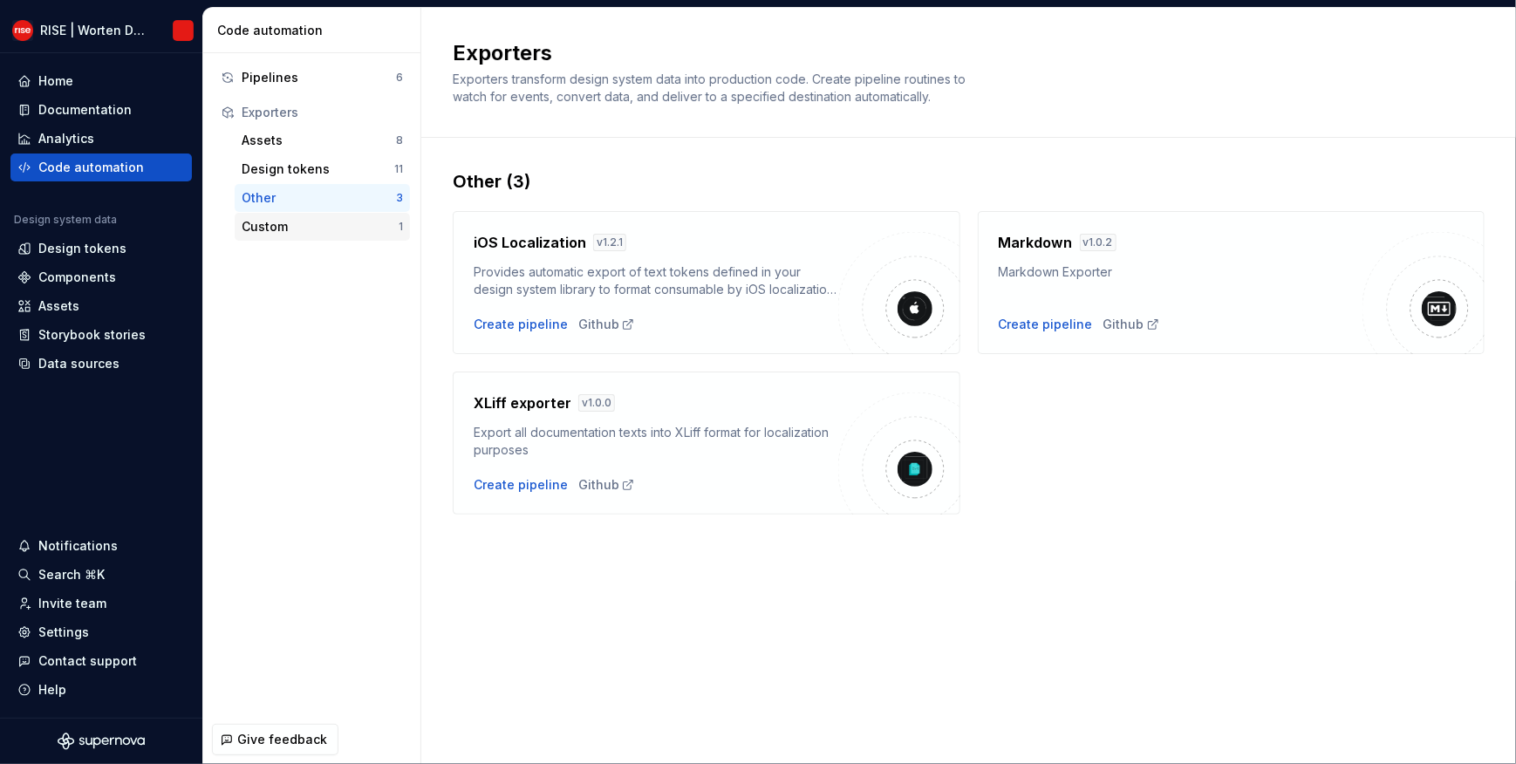
click at [290, 224] on div "Custom" at bounding box center [320, 226] width 157 height 17
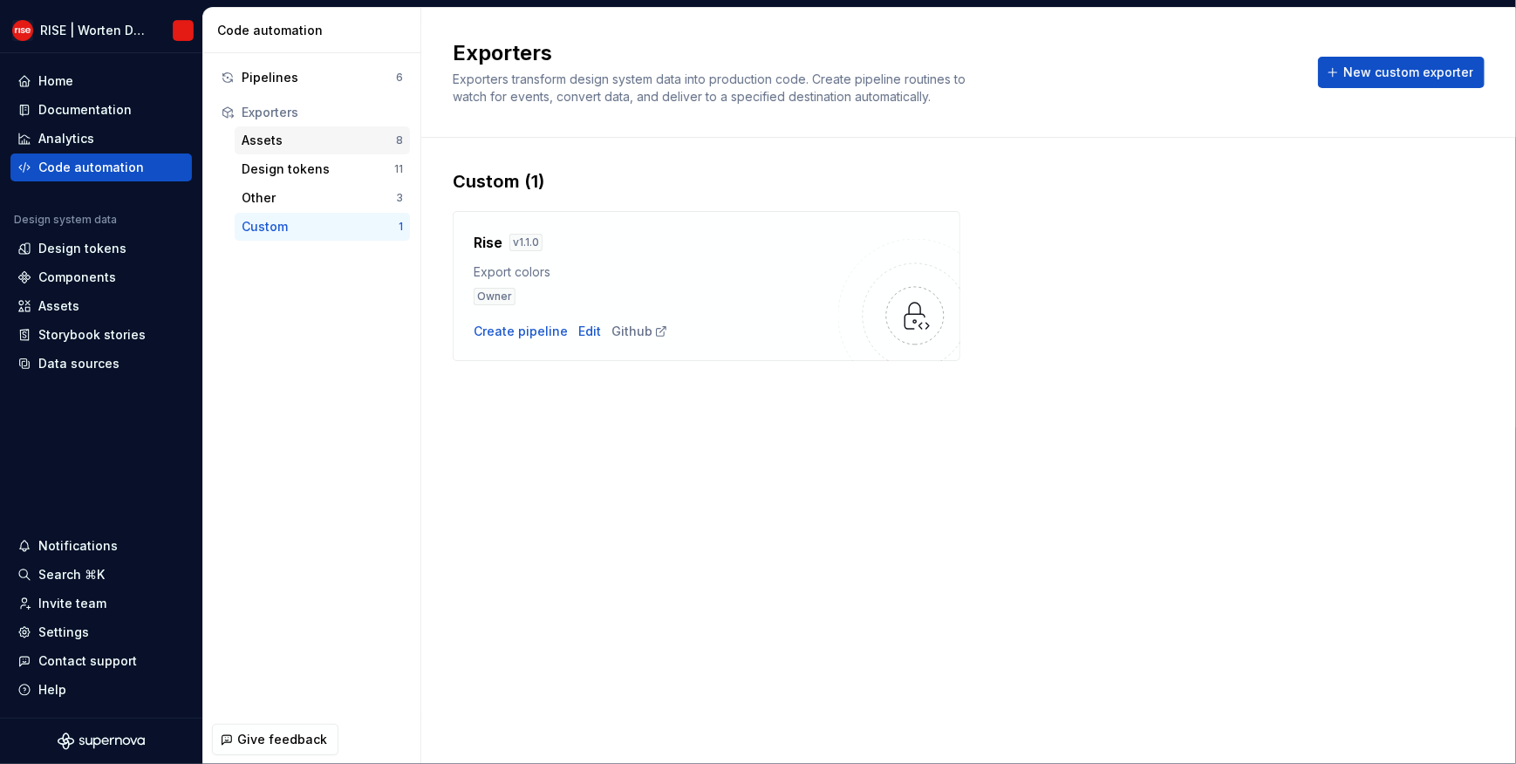
click at [270, 144] on div "Assets" at bounding box center [319, 140] width 154 height 17
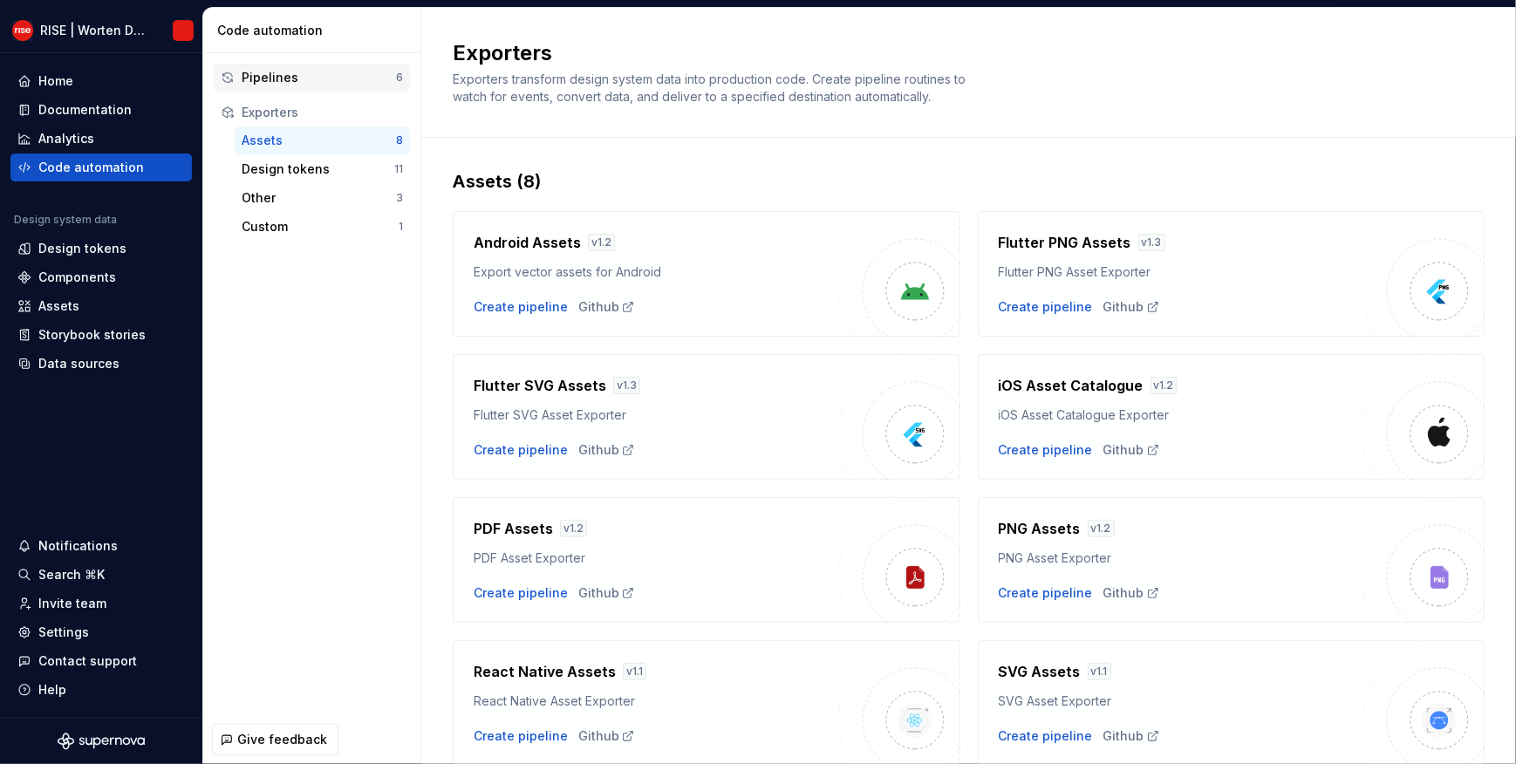
click at [268, 85] on div "Pipelines" at bounding box center [319, 77] width 154 height 17
